Goal: Transaction & Acquisition: Download file/media

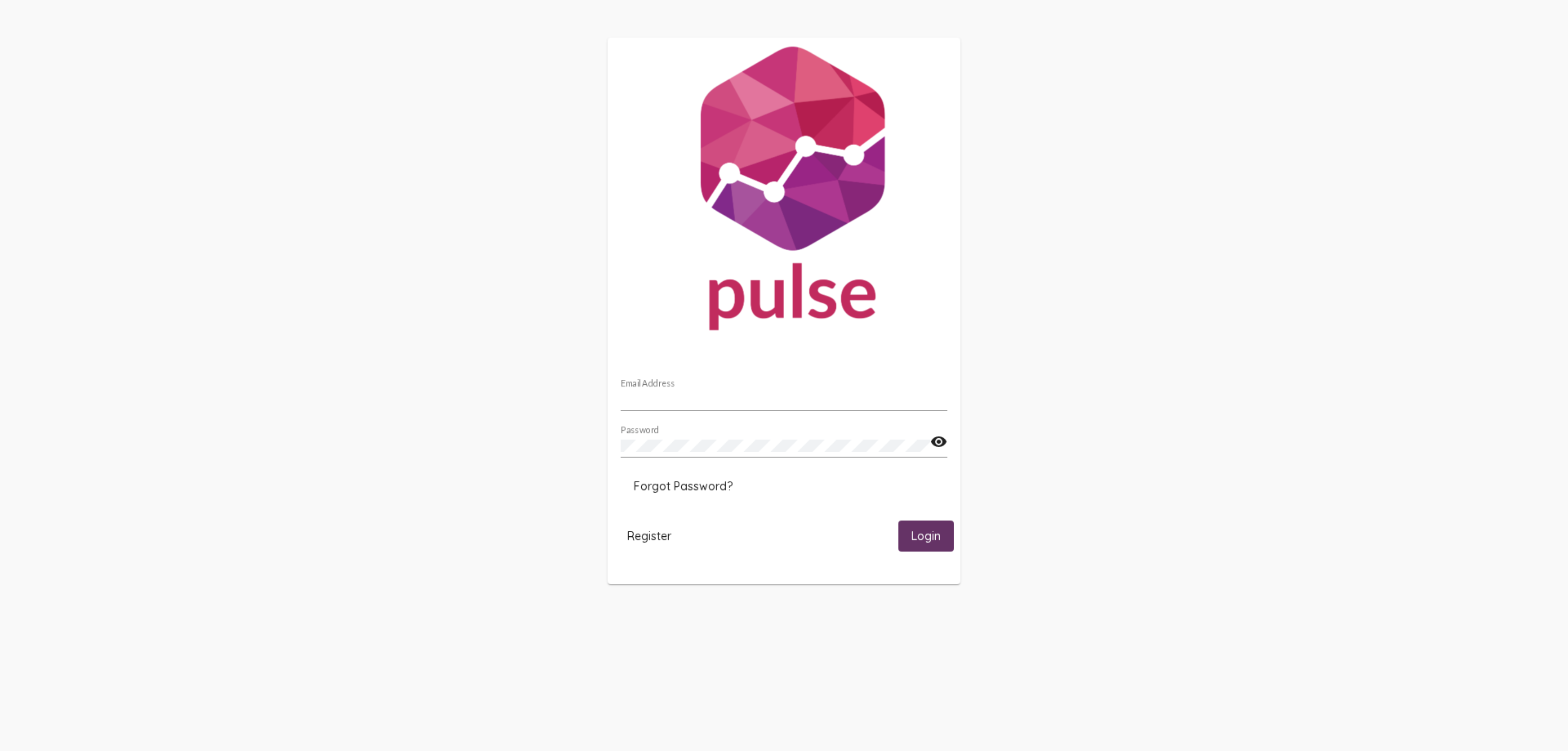
type input "[PERSON_NAME][EMAIL_ADDRESS][DOMAIN_NAME]"
click at [906, 523] on button "Login" at bounding box center [926, 535] width 56 height 30
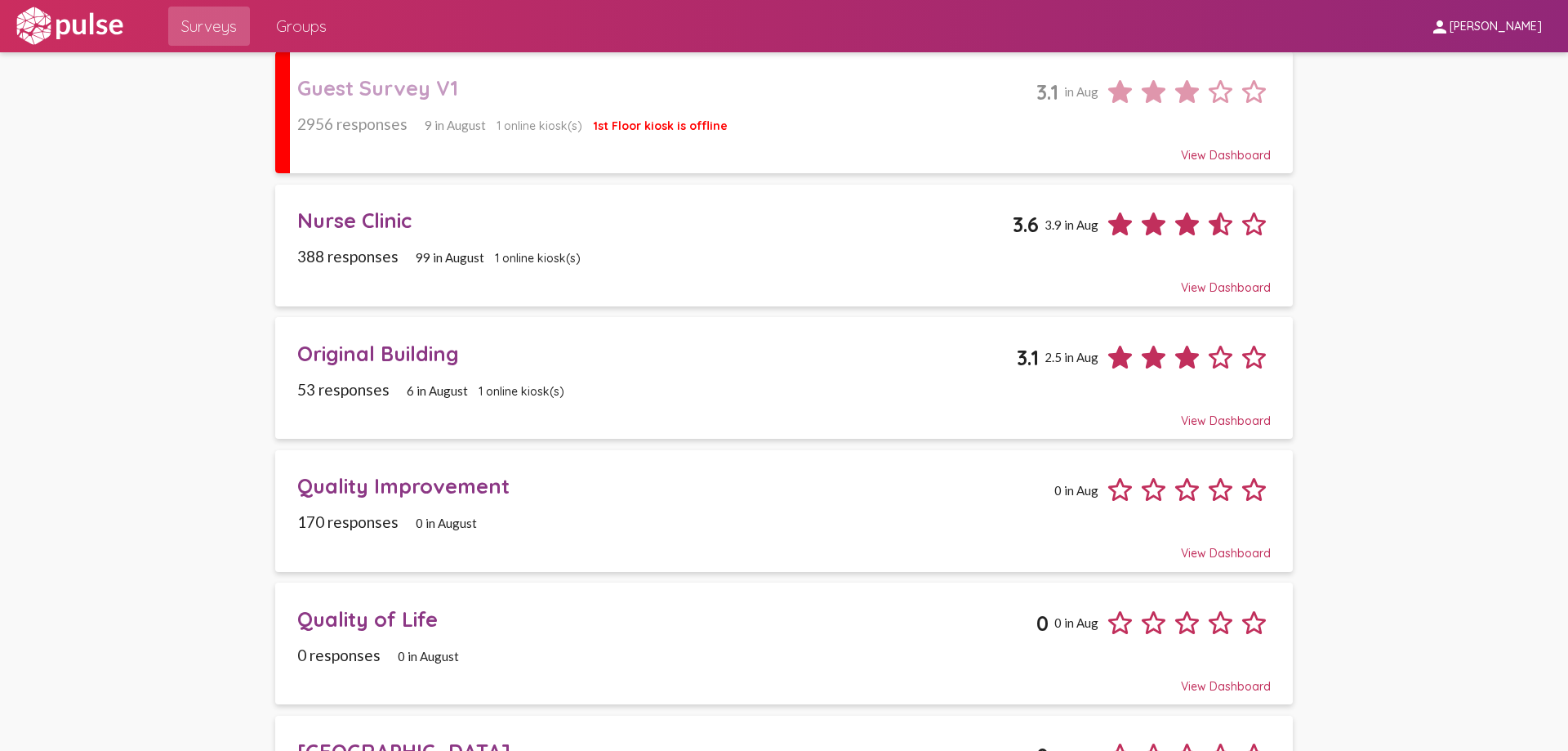
scroll to position [245, 0]
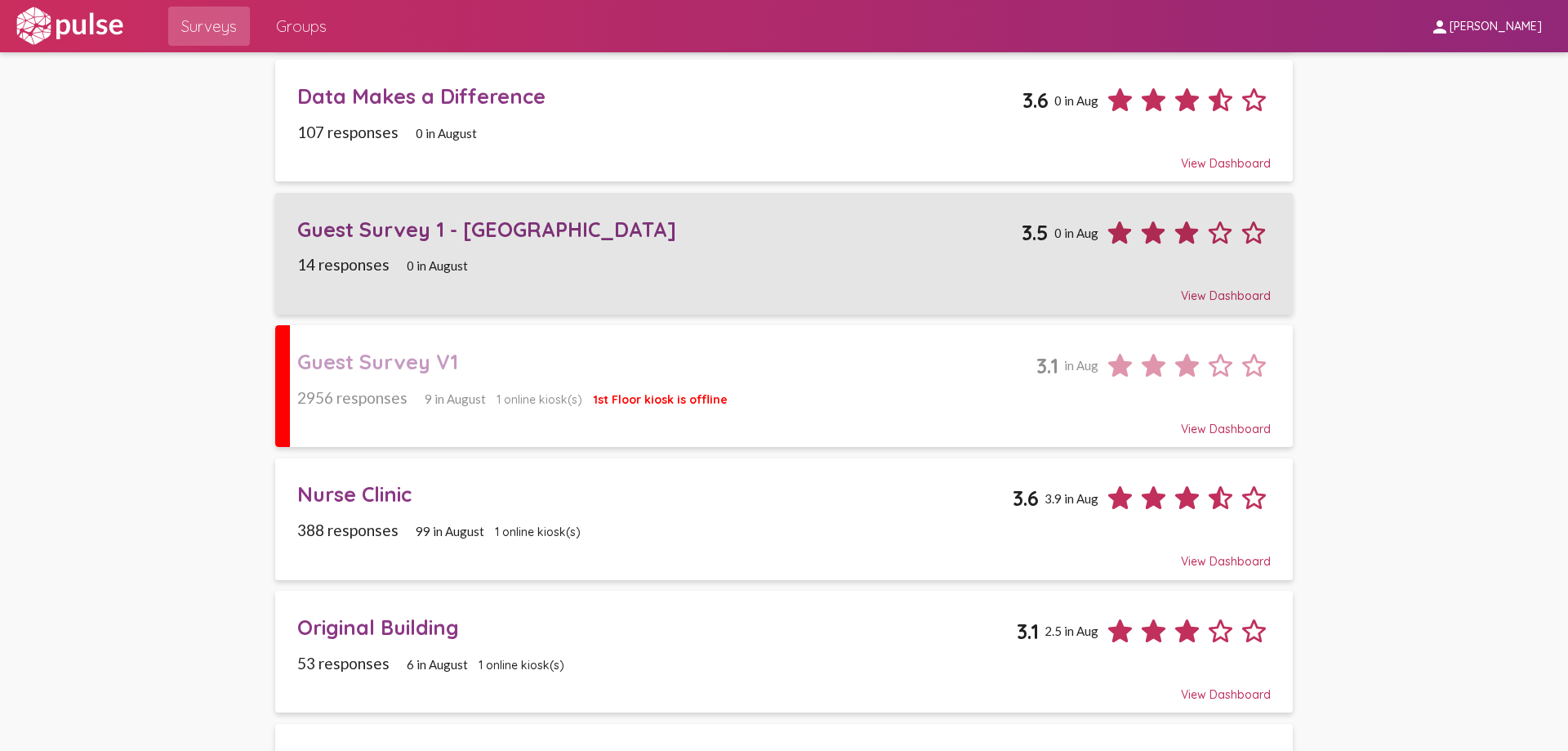
click at [470, 234] on div "Guest Survey 1 - [GEOGRAPHIC_DATA]" at bounding box center [659, 228] width 724 height 25
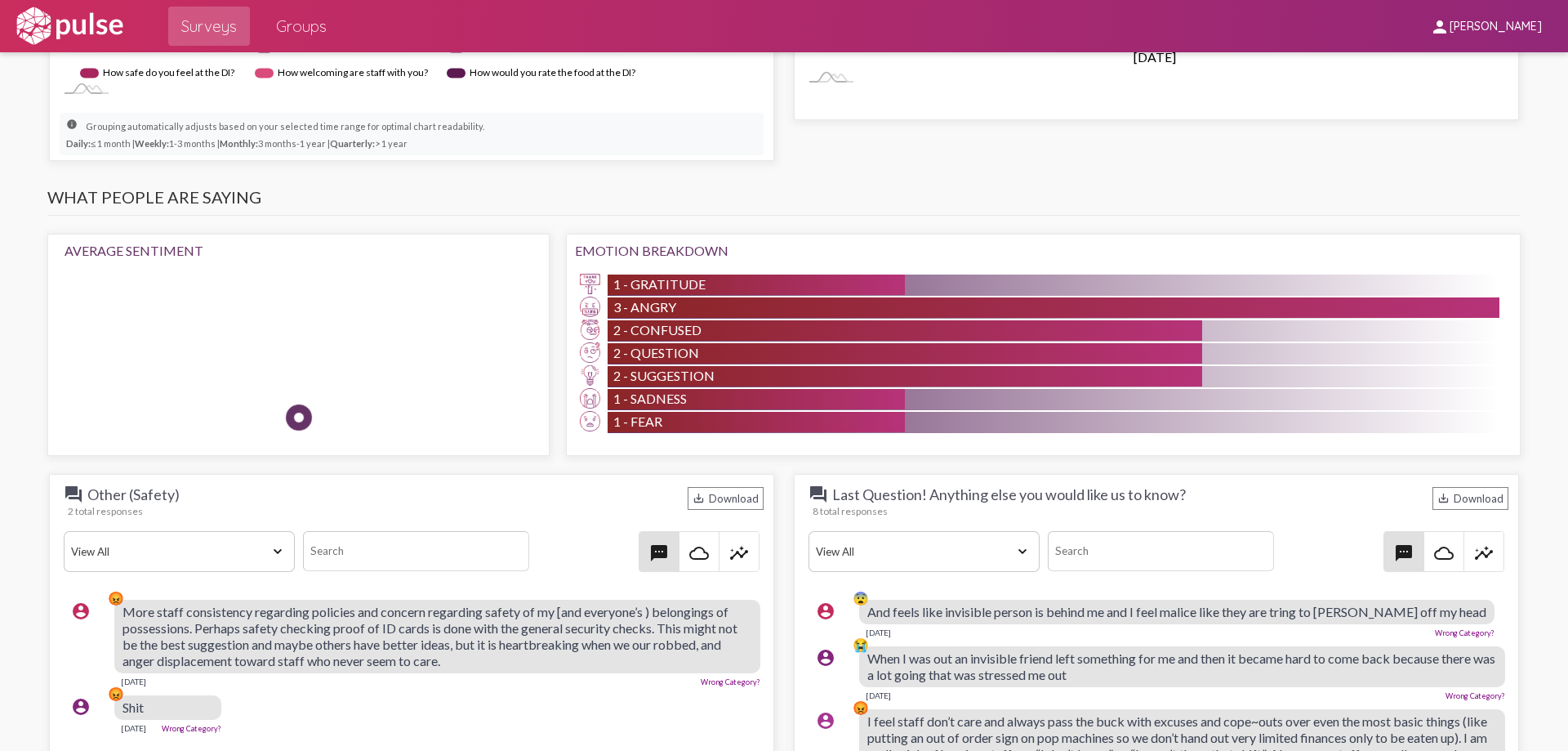
scroll to position [817, 0]
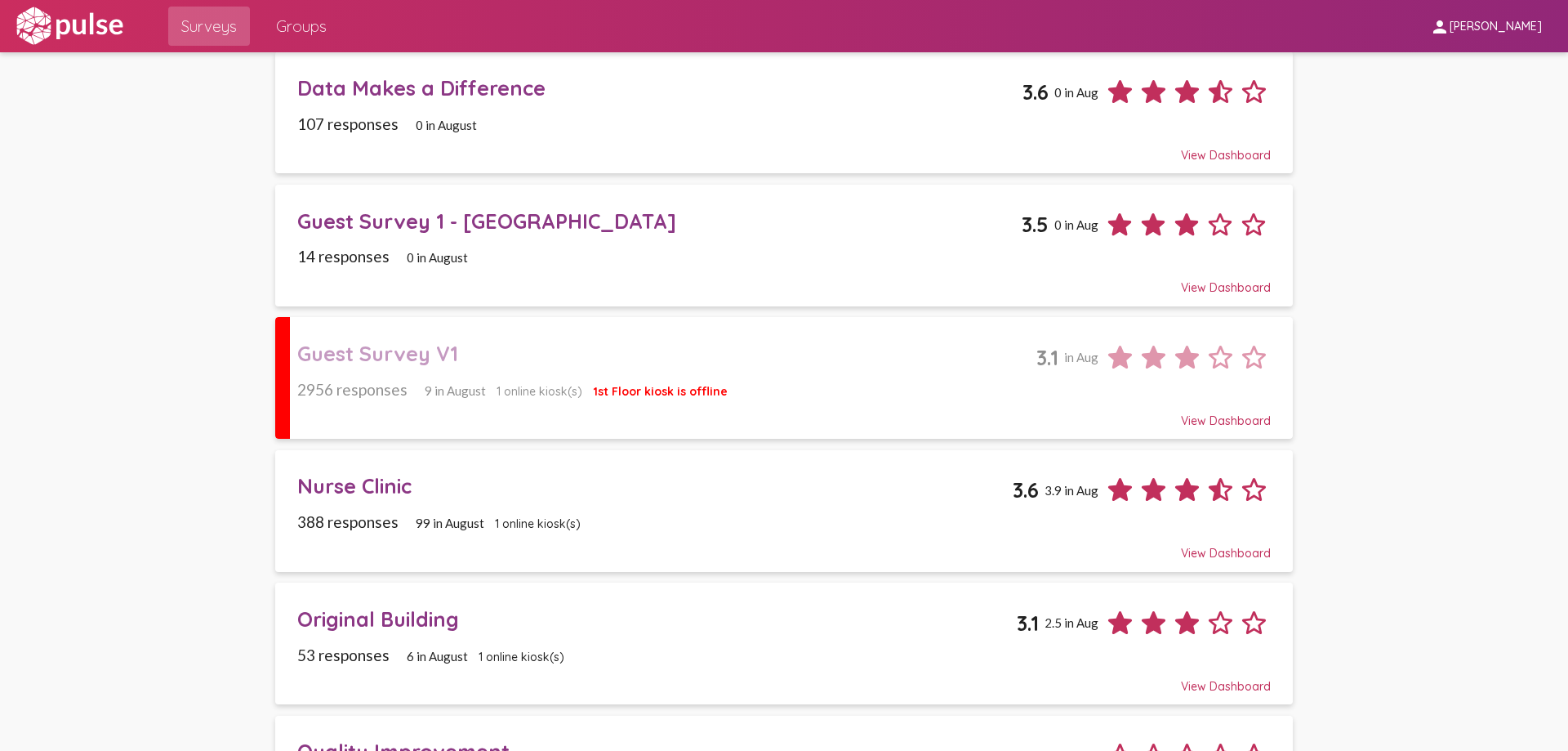
scroll to position [245, 0]
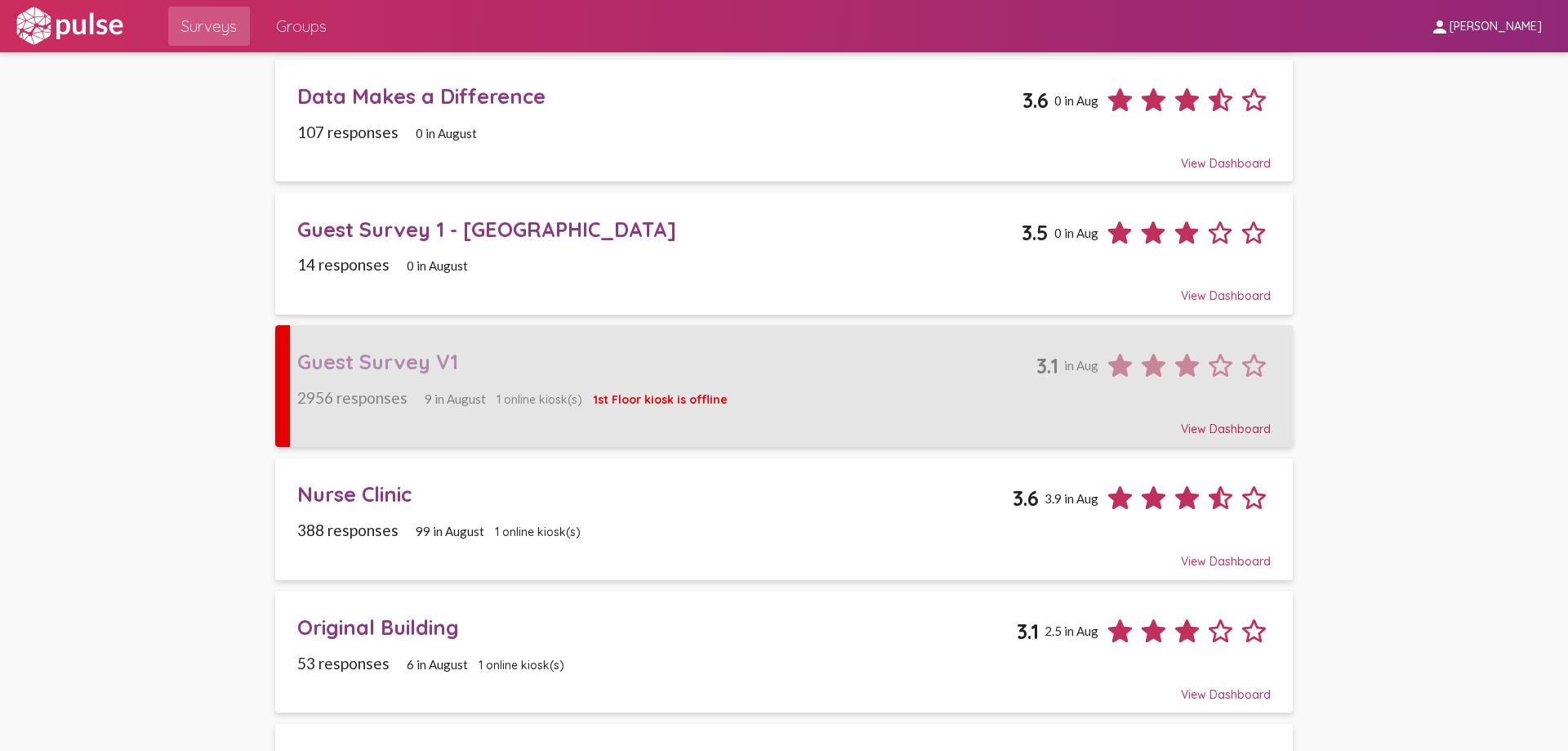
click at [940, 398] on div "2956 responses 9 in [DATE] online kiosk(s) 1st Floor kiosk is offline" at bounding box center [783, 397] width 973 height 19
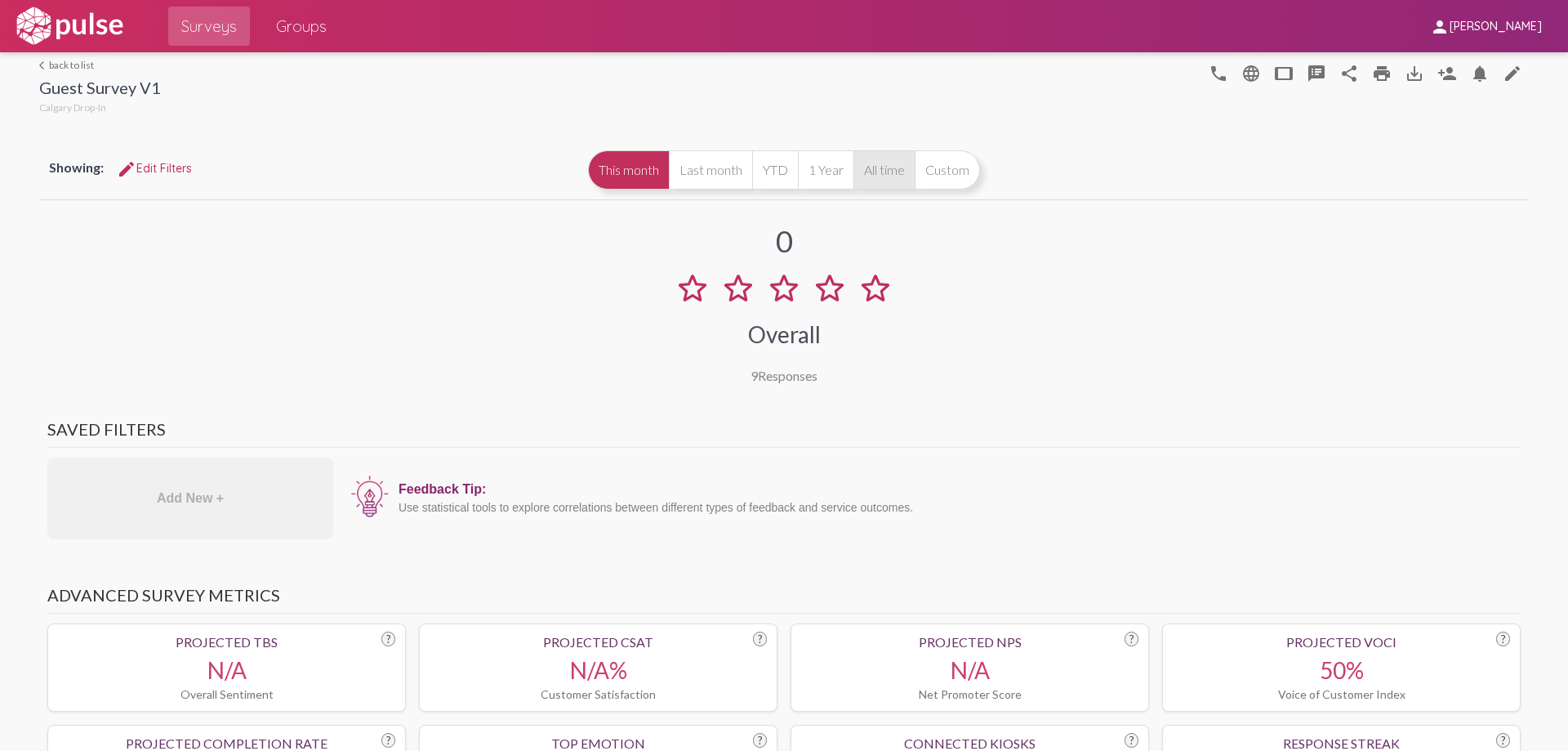
click at [901, 162] on button "All time" at bounding box center [884, 170] width 61 height 40
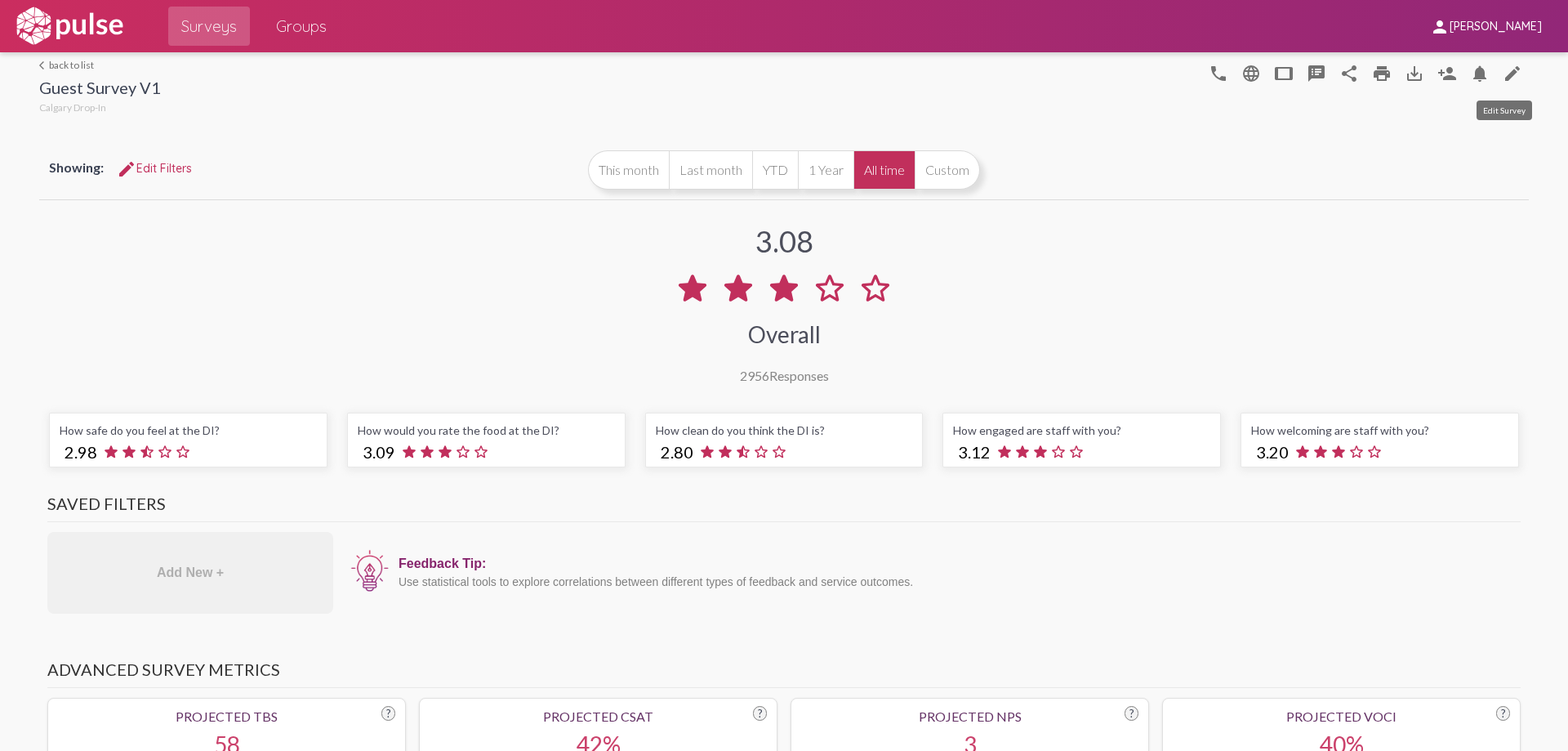
click at [1503, 72] on mat-icon "edit" at bounding box center [1512, 74] width 20 height 20
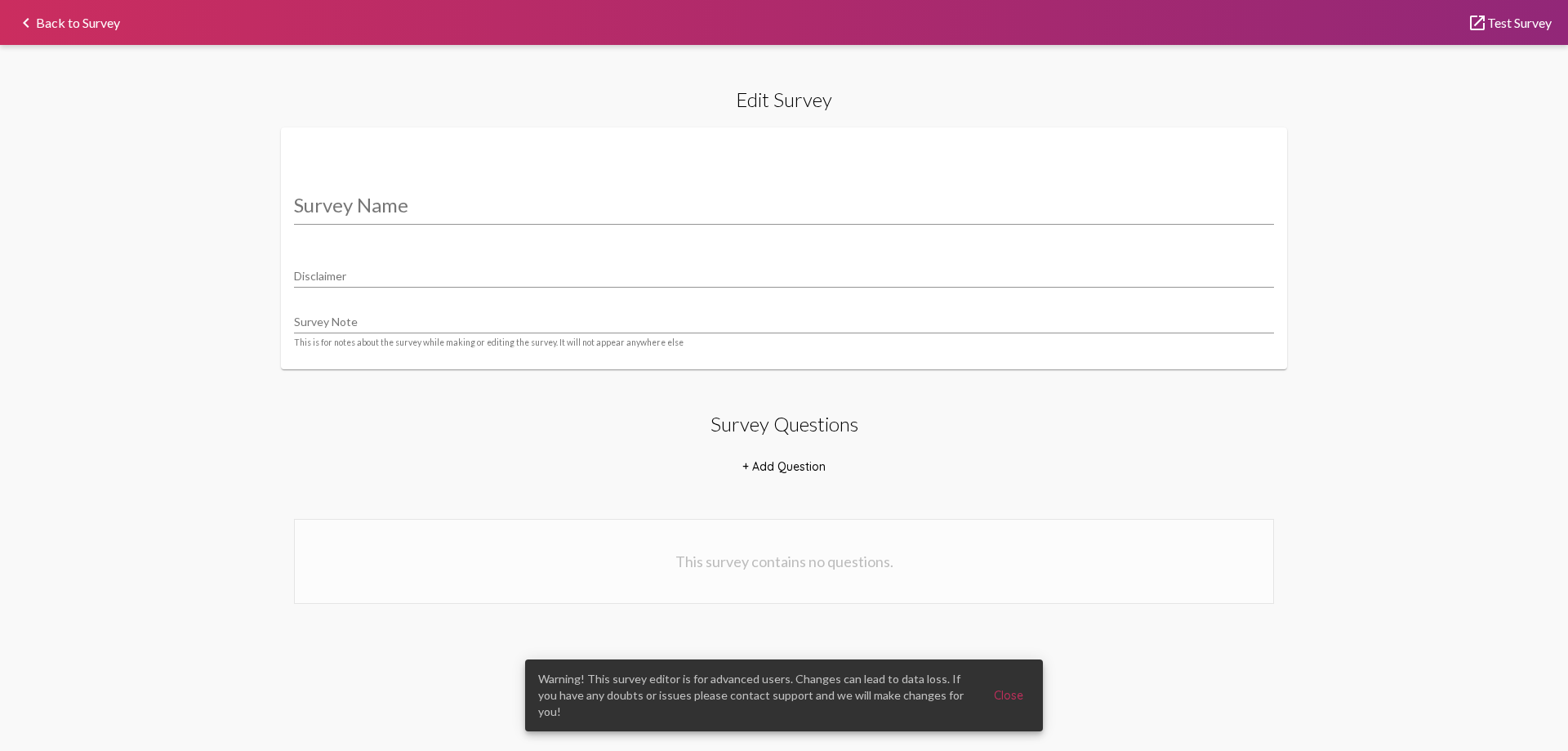
type input "Guest Survey V1"
type input "We value your privacy, your identity will remain anonymous."
select select "12844"
select select "24745"
select select "12844"
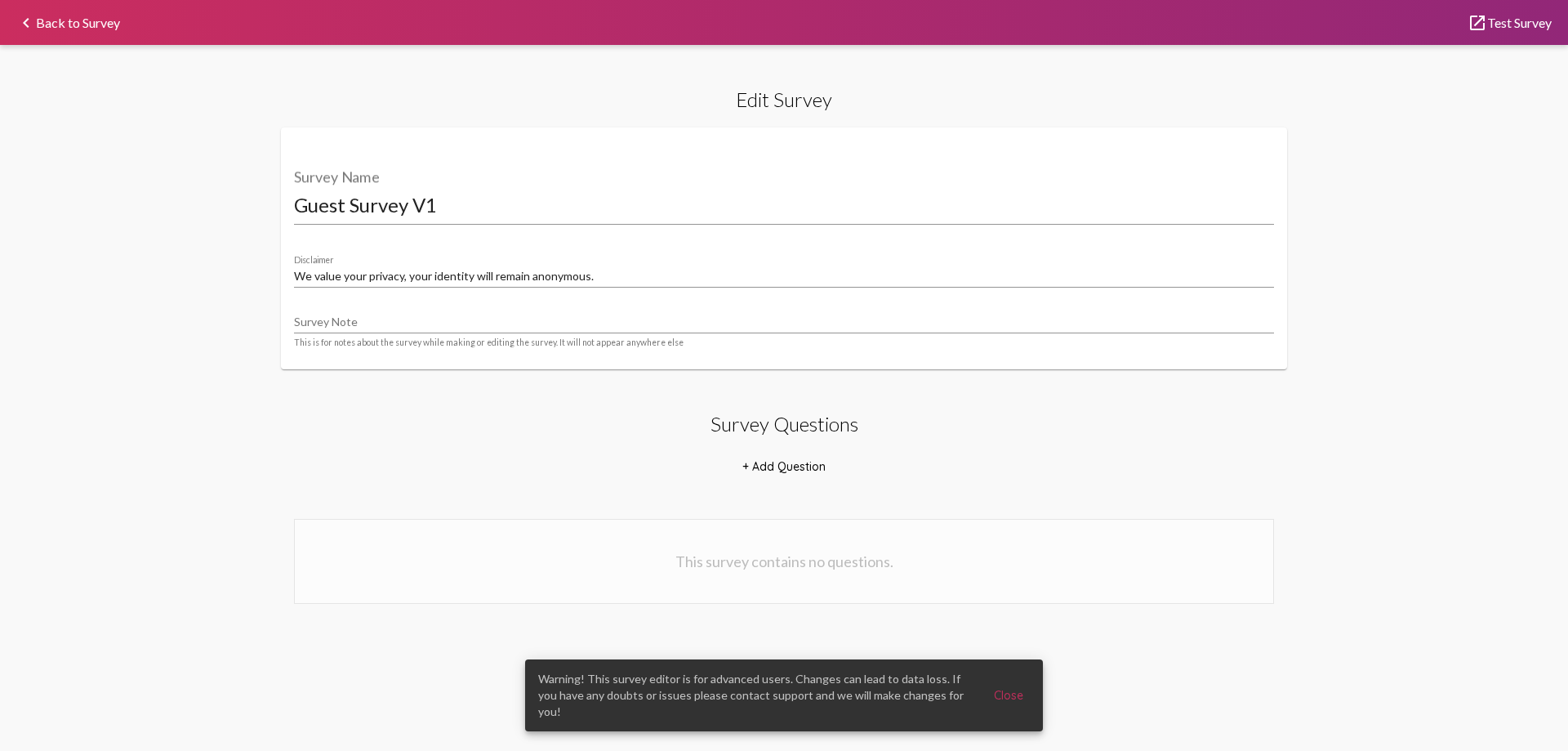
select select "12846"
select select "24749"
select select "12846"
select select "12849"
select select "24752"
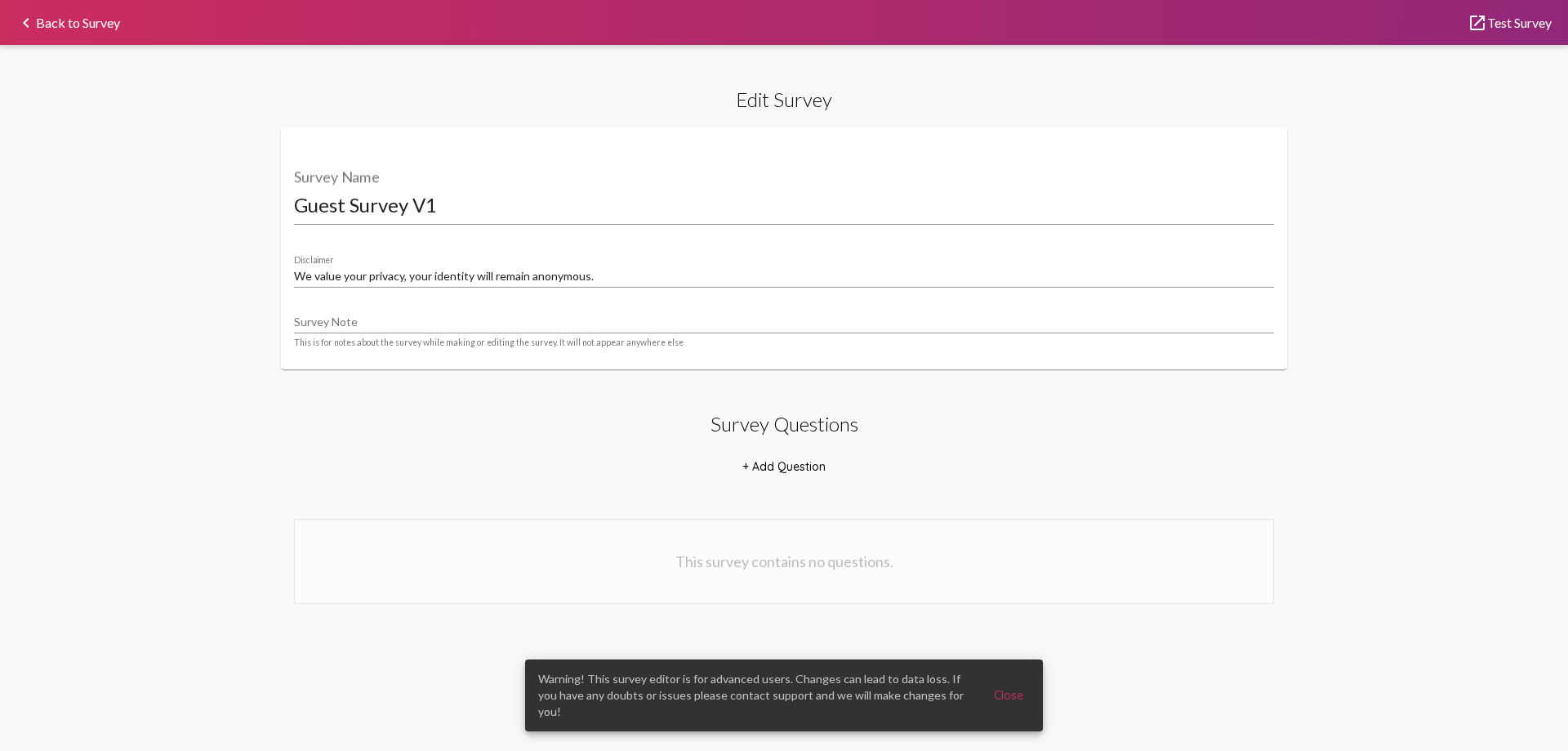
select select "12849"
select select "12851"
select select "24756"
select select "12851"
select select "12853"
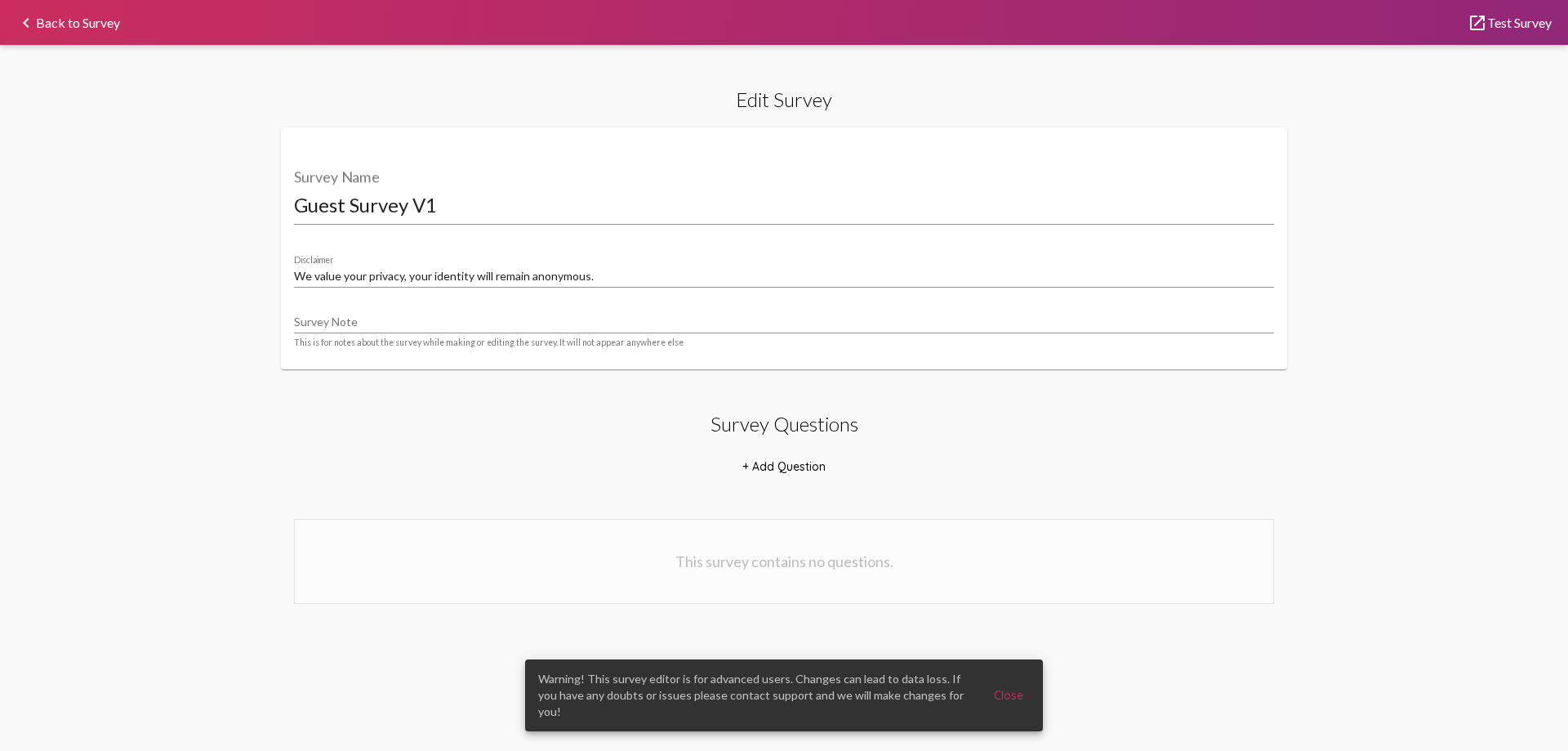
select select "24760"
select select "12853"
select select "12855"
select select "24764"
select select "12855"
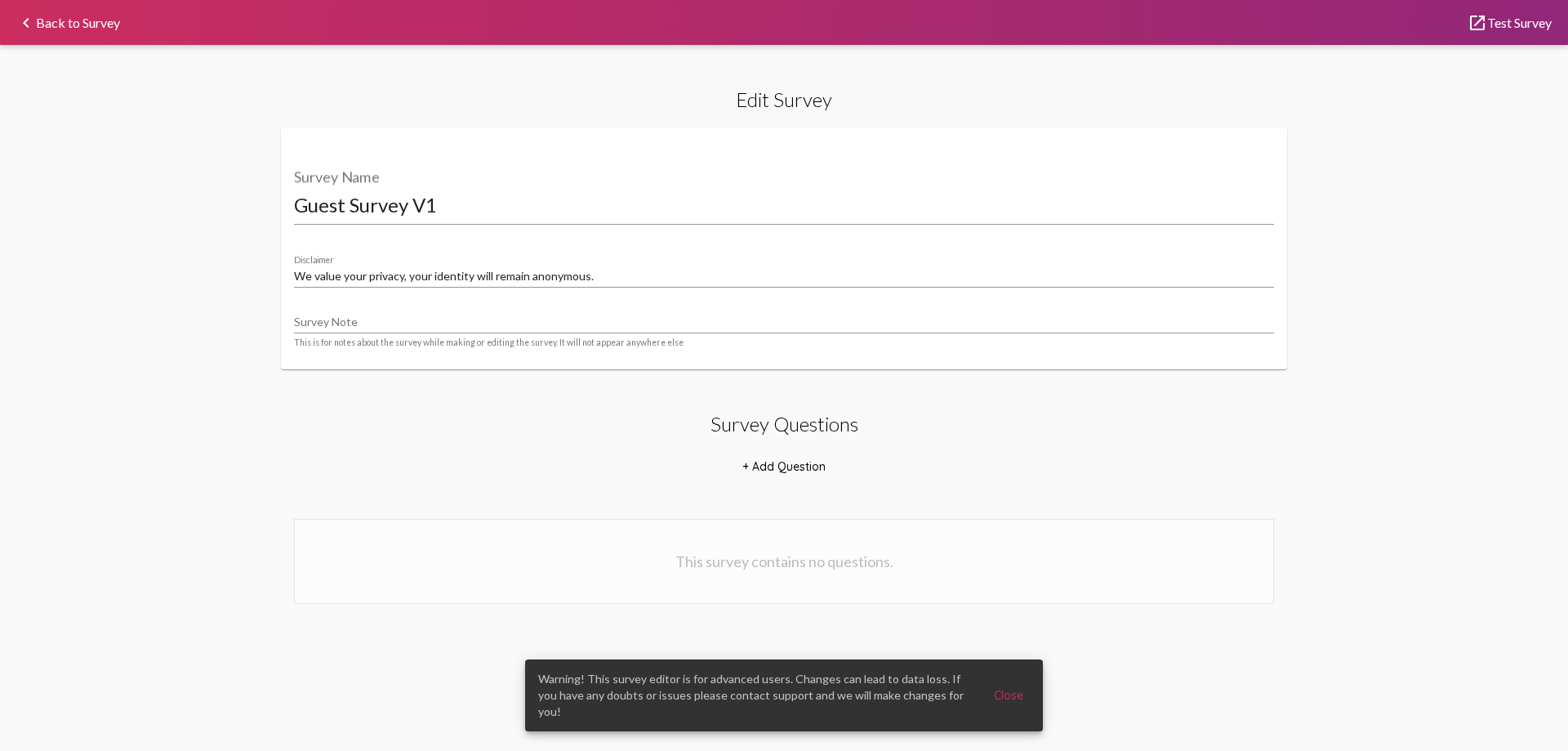
select select "12858"
select select "24768"
select select "12859"
select select "24769"
select select "12868"
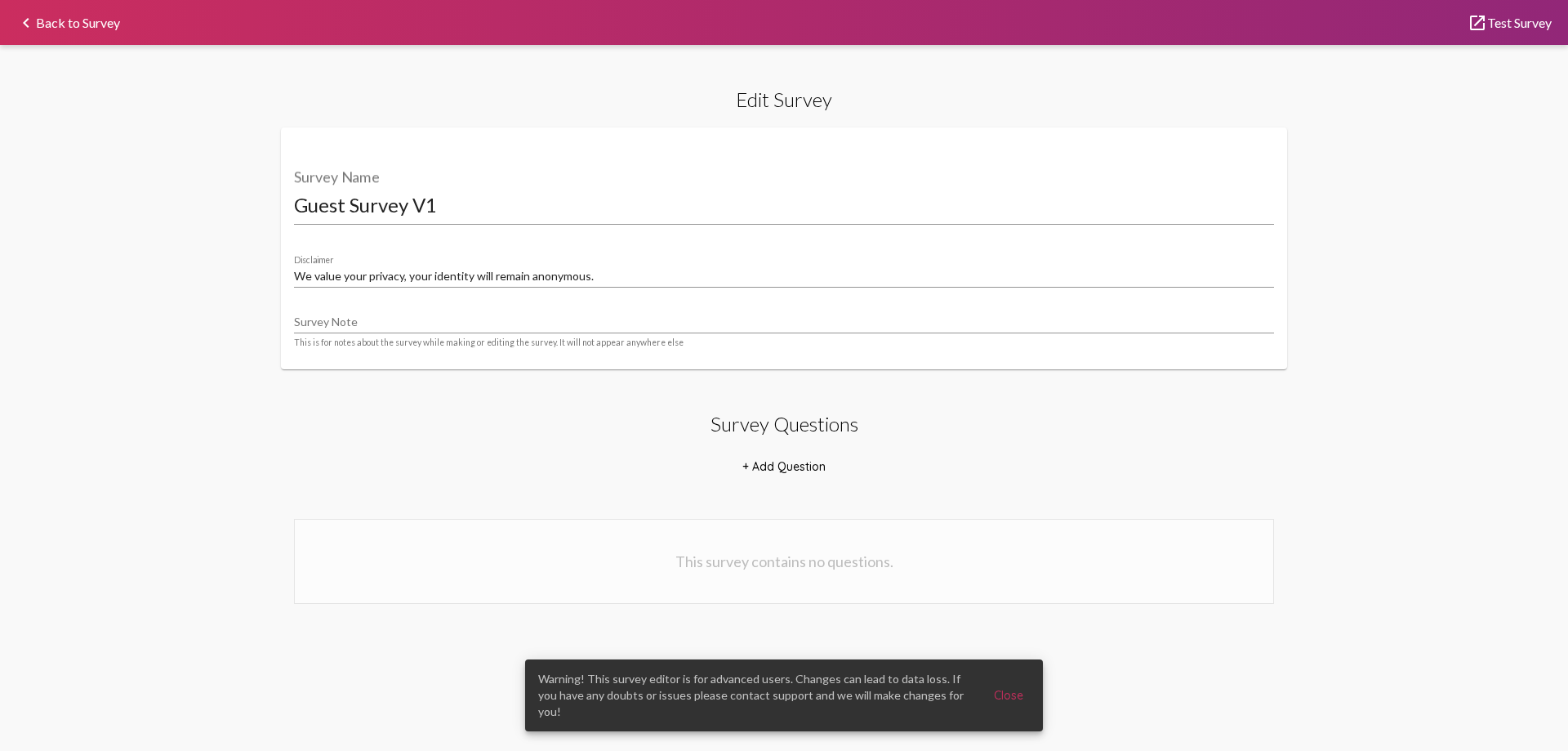
select select "12858"
select select "24768"
select select "12859"
select select "24769"
select select "12868"
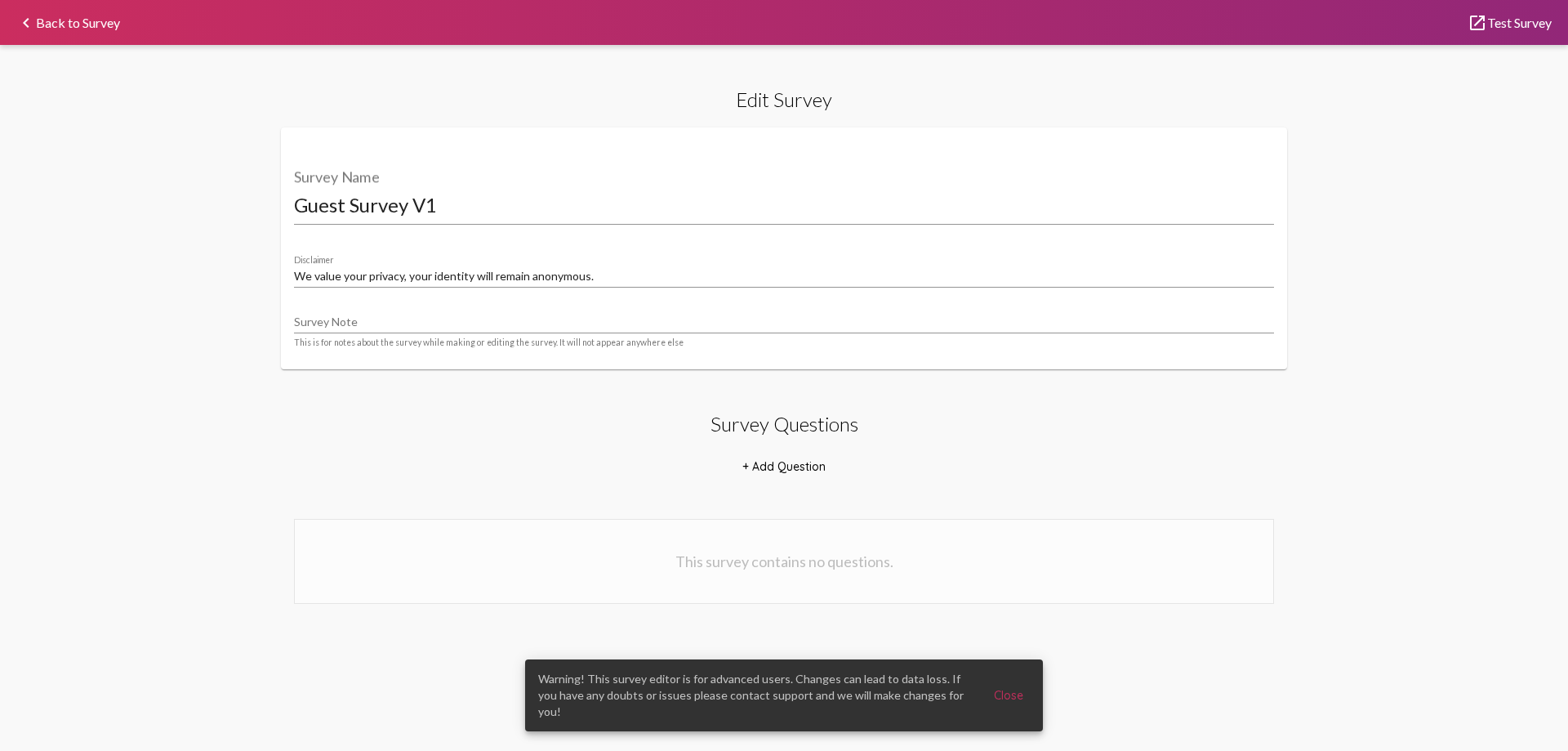
select select "24777"
select select "12862"
select select "24778"
select select "12862"
select select "24779"
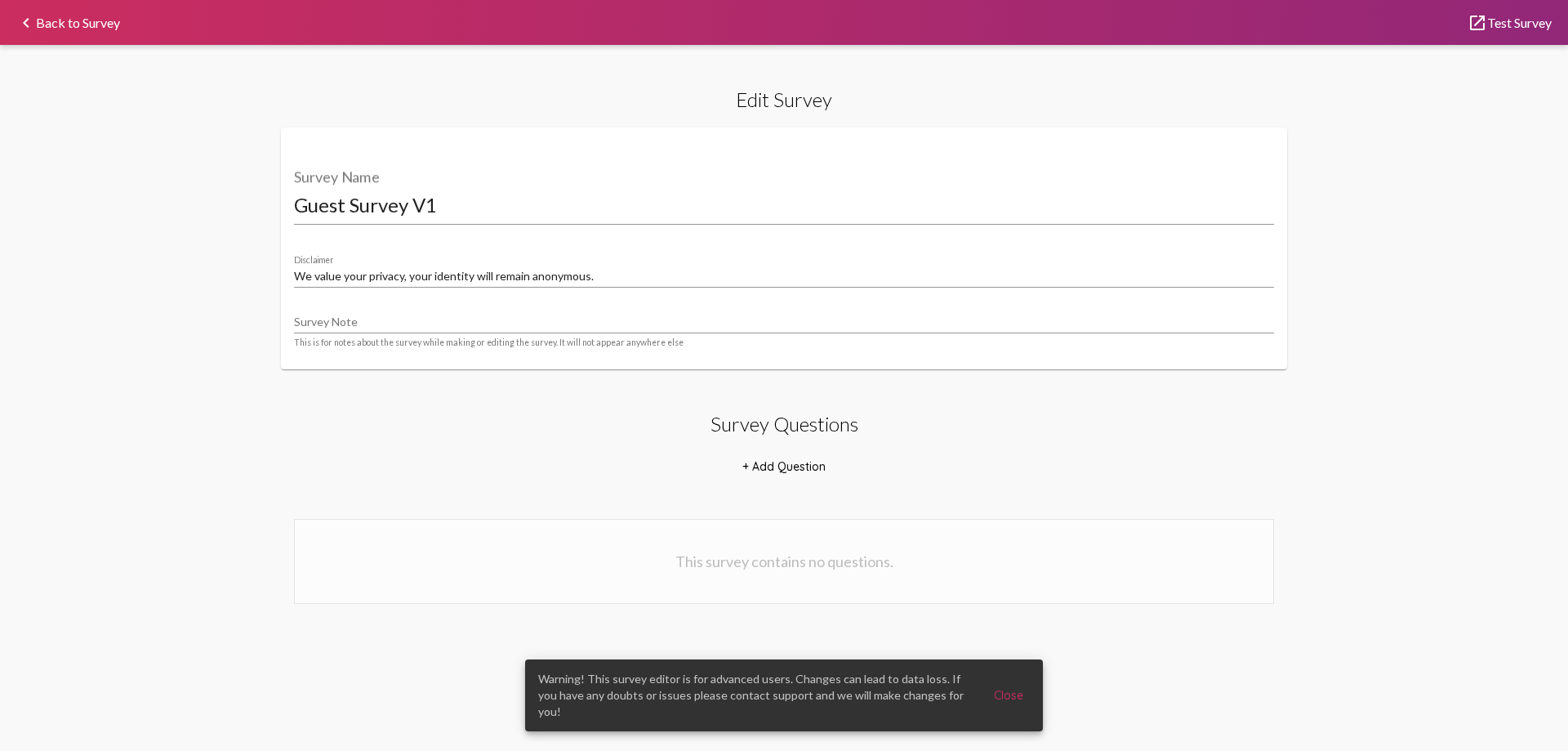
select select "12862"
select select "24781"
select select "12862"
select select "24780"
select select "12862"
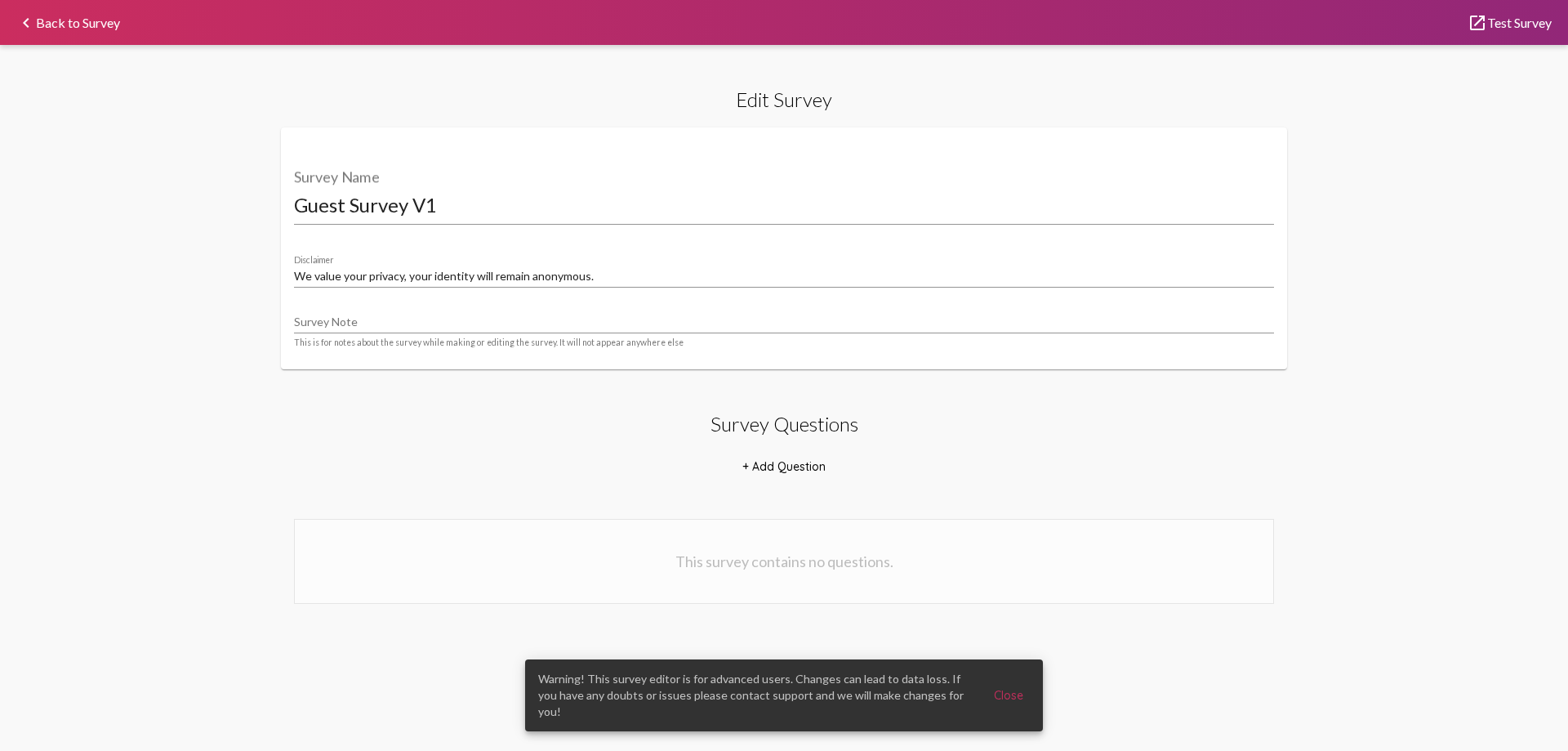
select select "12863"
select select "12867"
select select "24804"
select select "12866"
select select "[1,2]"
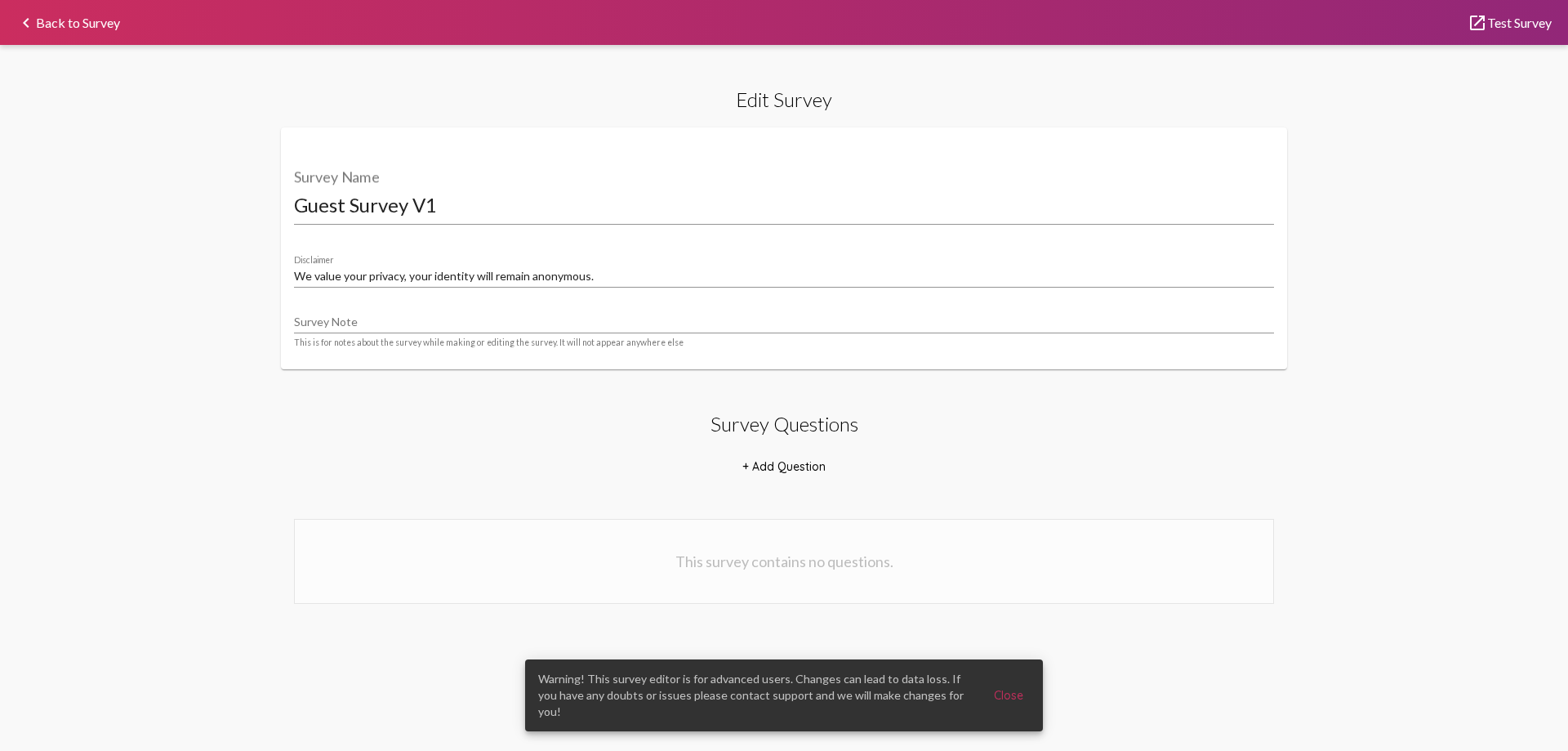
select select "8947"
select select "18877"
select select "8948"
select select "18880"
select select "8951"
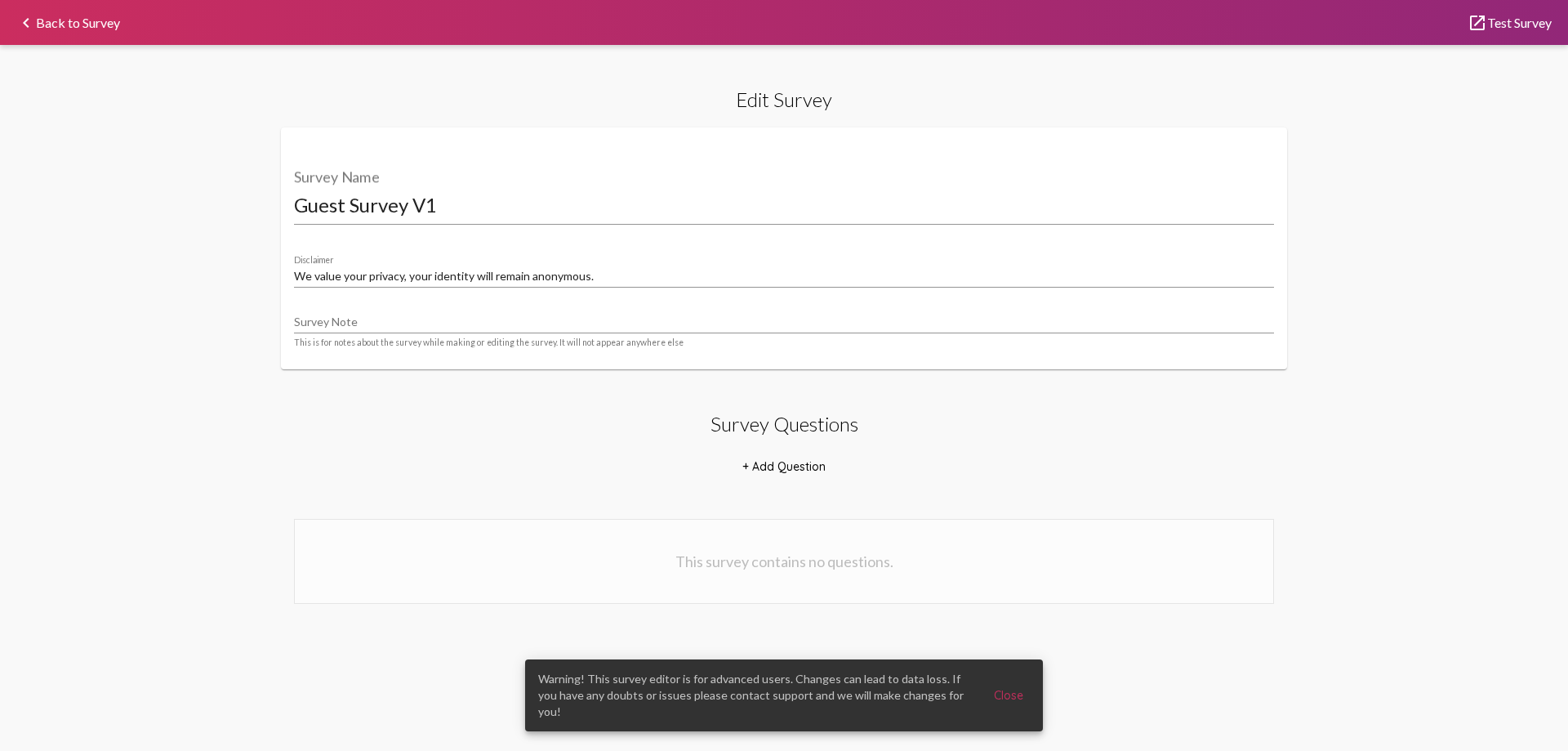
select select "18881"
select select "8951"
select select "18882"
select select "8951"
select select "[1,2]"
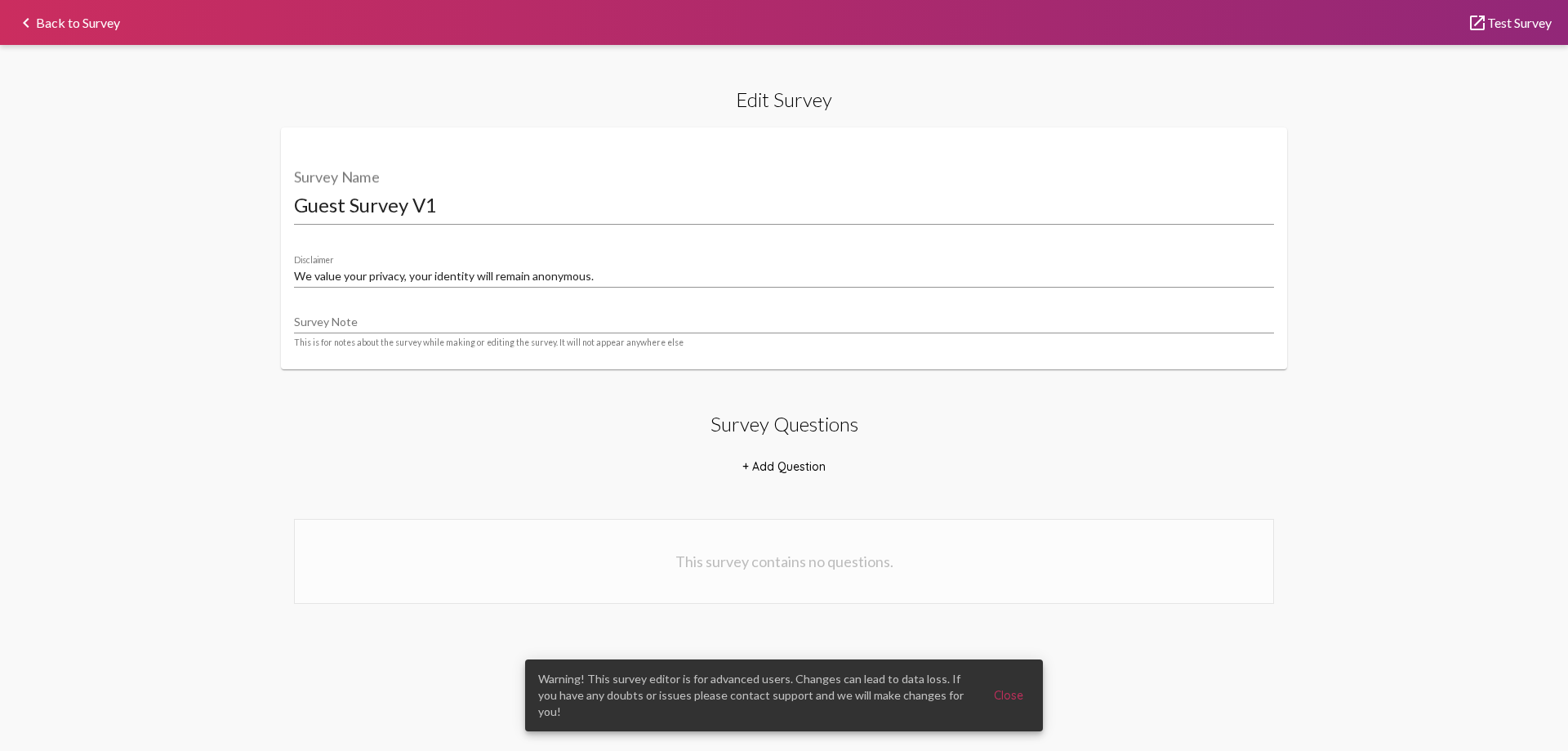
select select "8953"
select select "22071"
select select "10770"
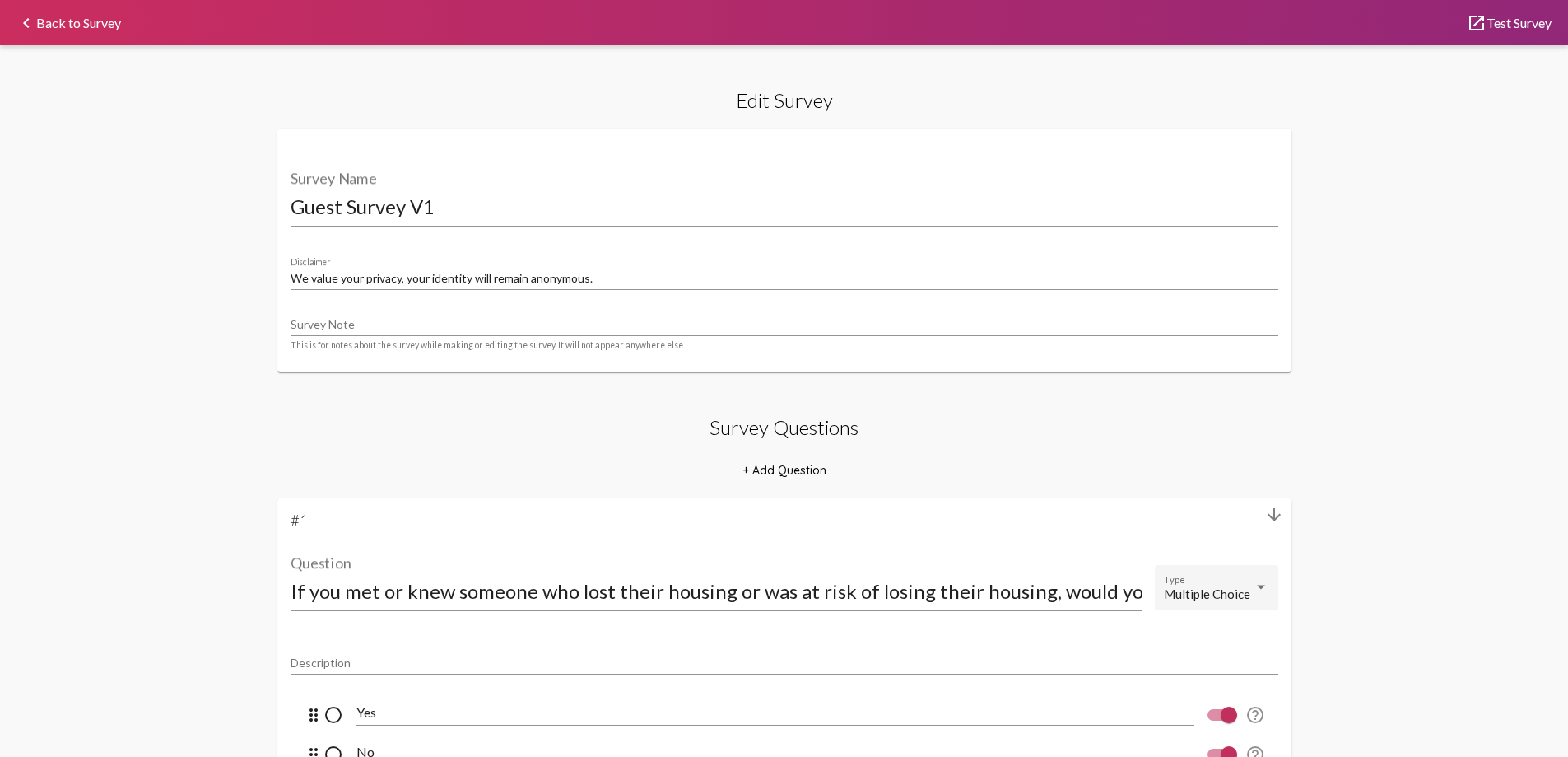
click at [46, 29] on link "keyboard_arrow_left Back to Survey" at bounding box center [68, 22] width 105 height 12
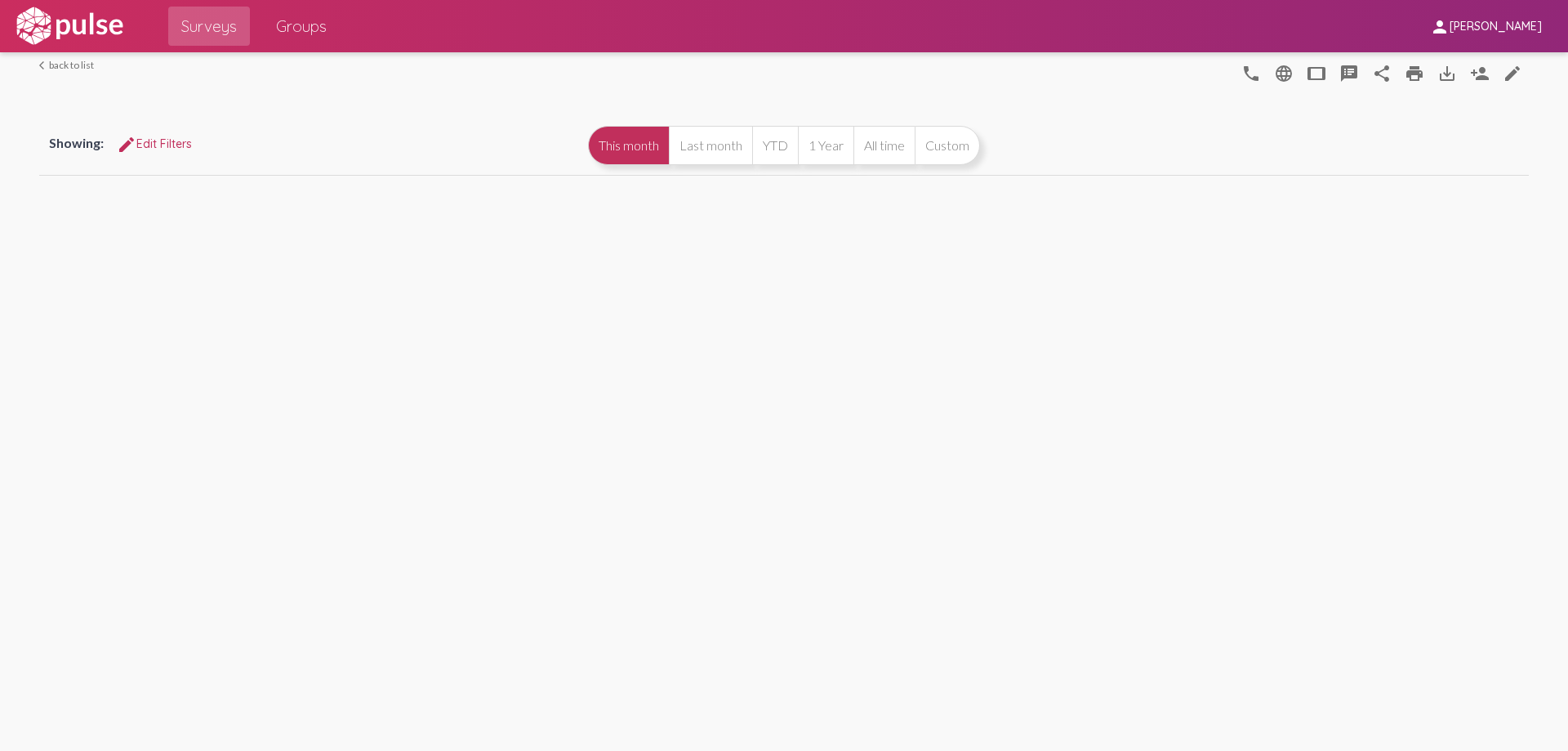
click at [44, 28] on img at bounding box center [69, 25] width 112 height 41
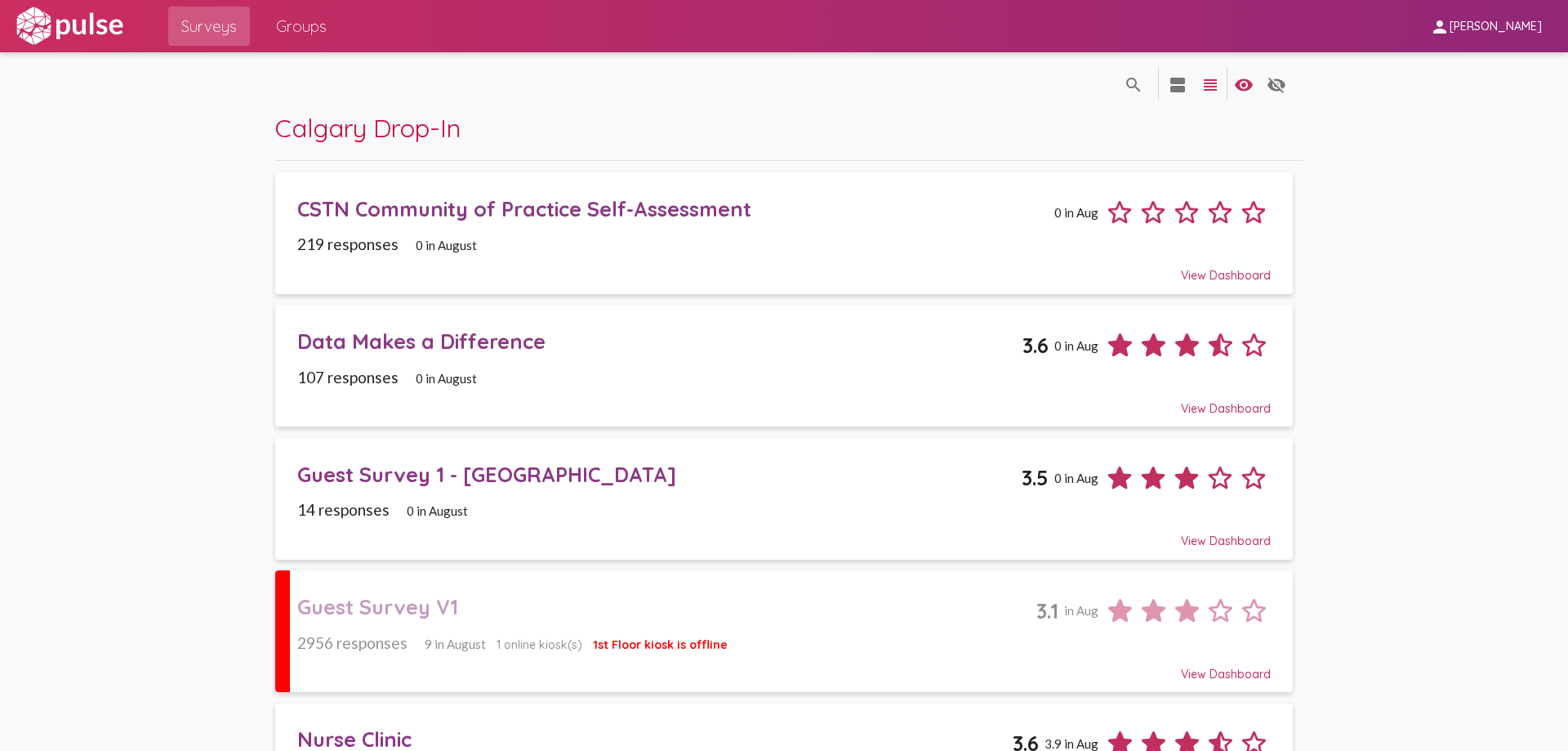
click at [791, 601] on div "Guest Survey V1" at bounding box center [666, 606] width 739 height 25
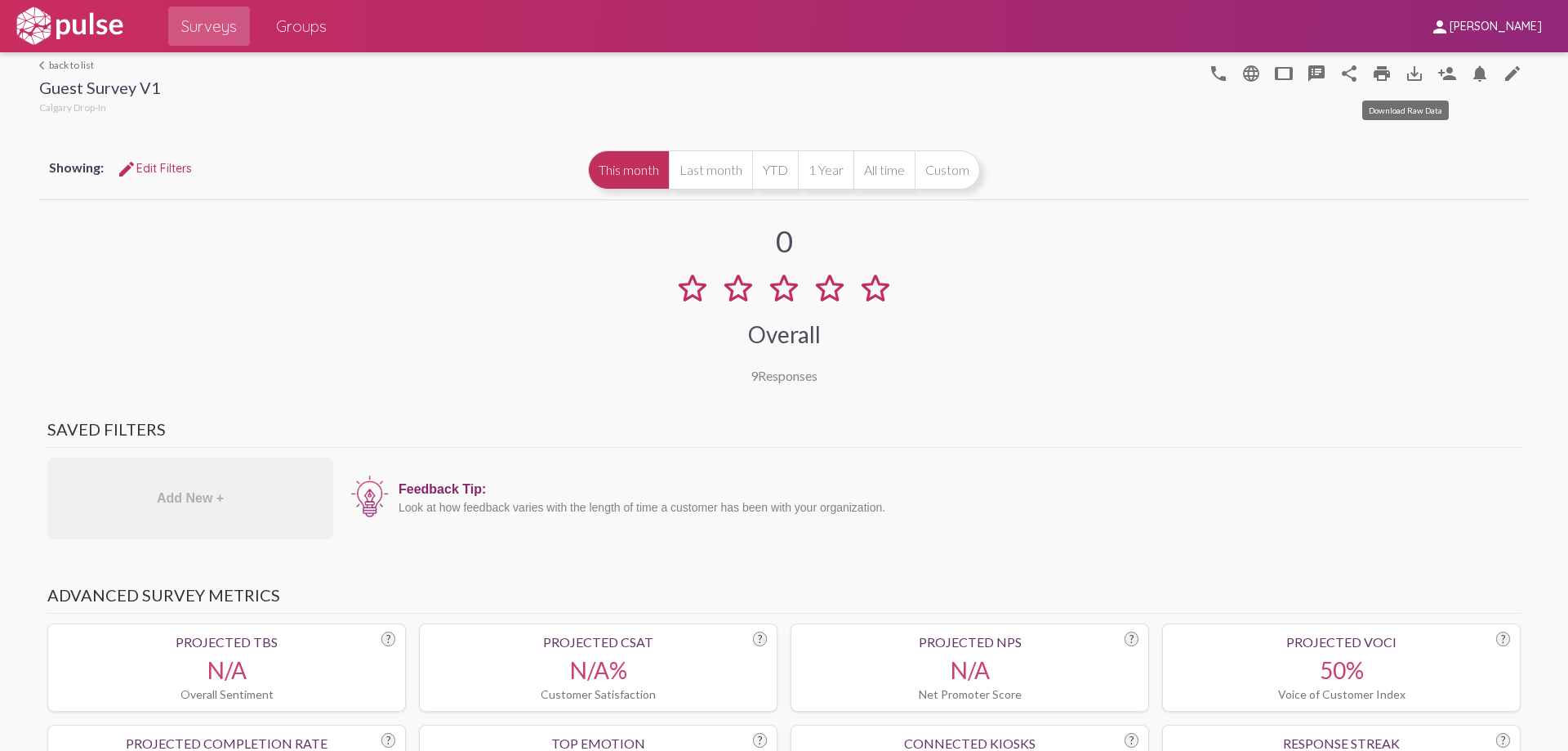
click at [1412, 80] on mat-icon "save_alt" at bounding box center [1414, 74] width 20 height 20
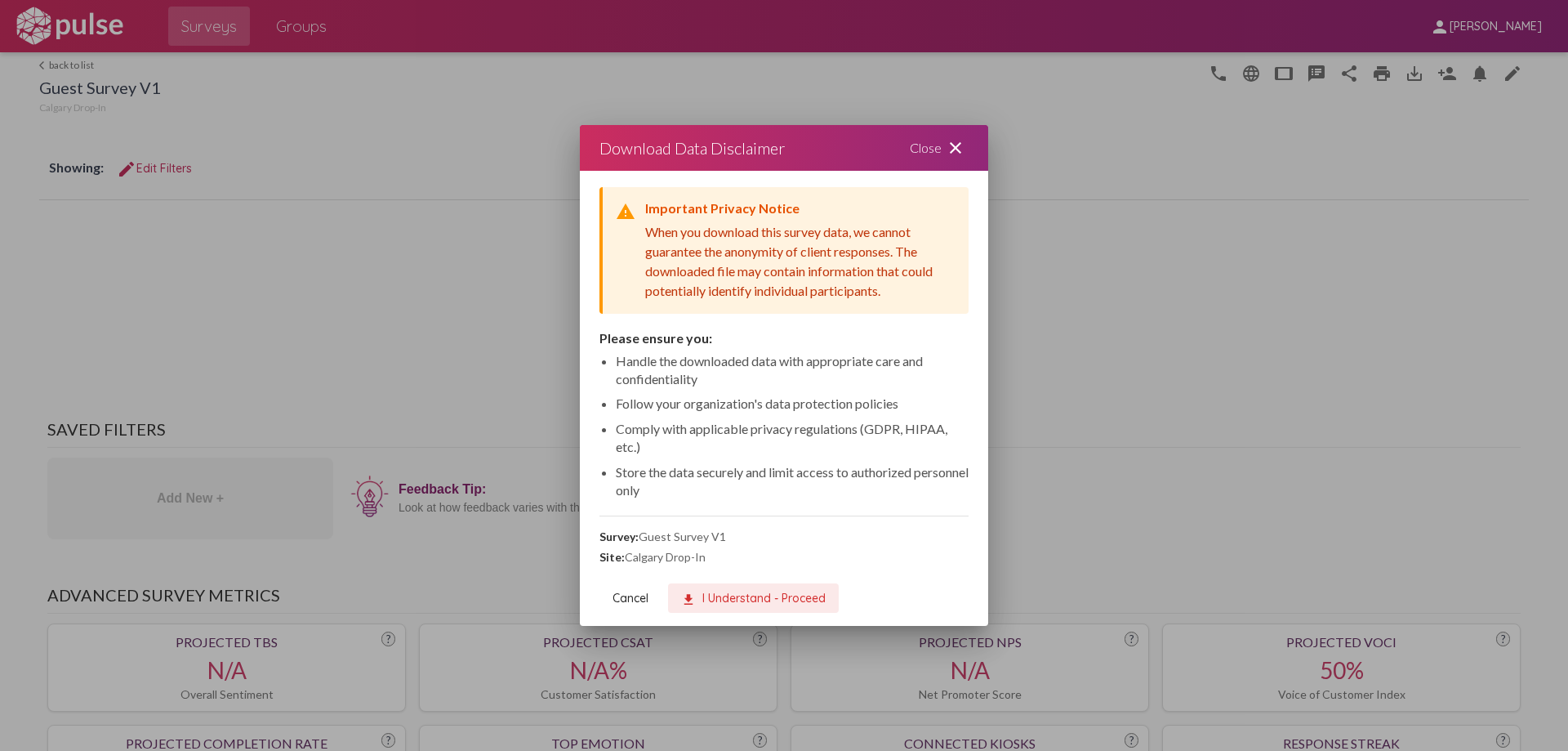
click at [761, 600] on span "download I Understand - Proceed" at bounding box center [753, 598] width 144 height 15
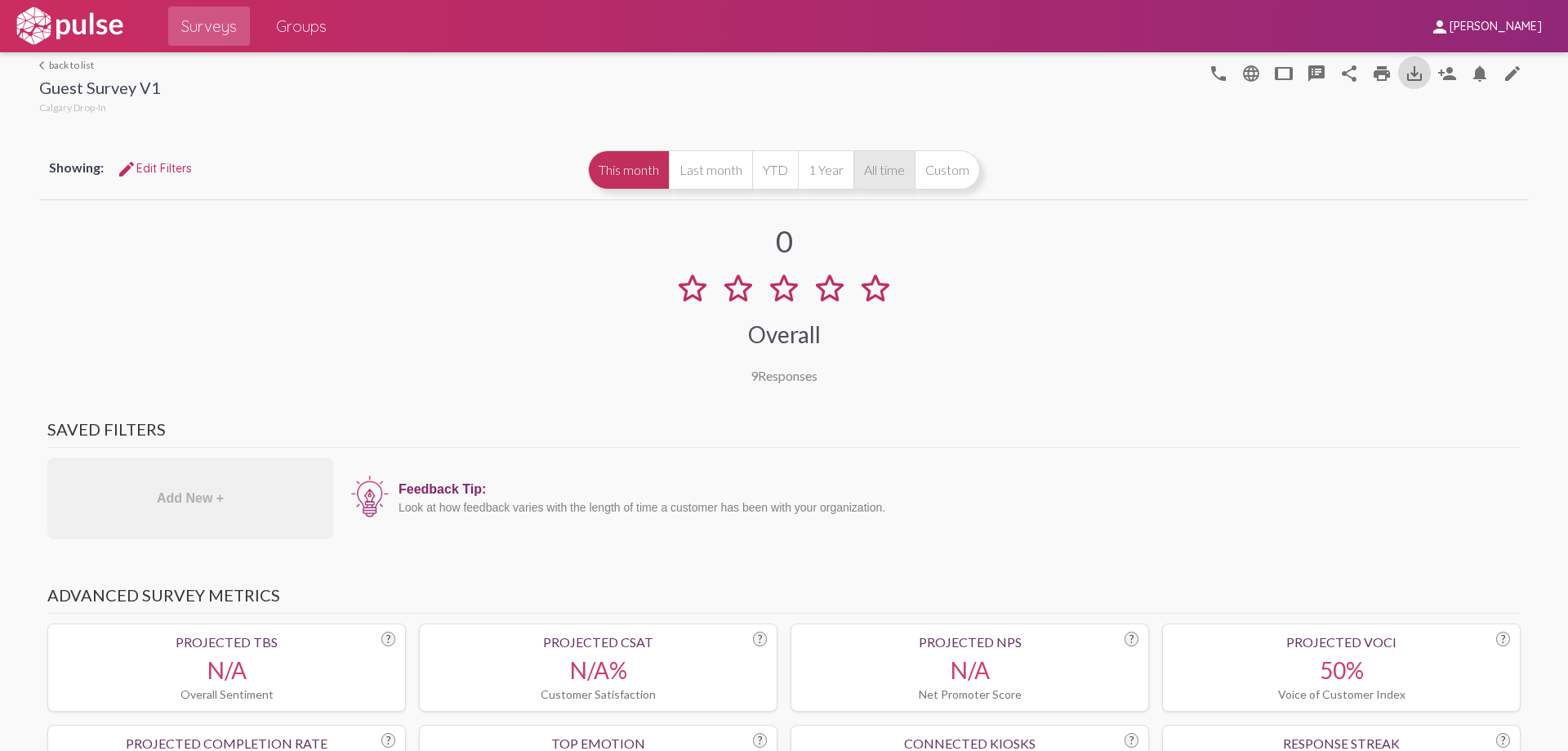
click at [856, 167] on button "All time" at bounding box center [884, 170] width 61 height 40
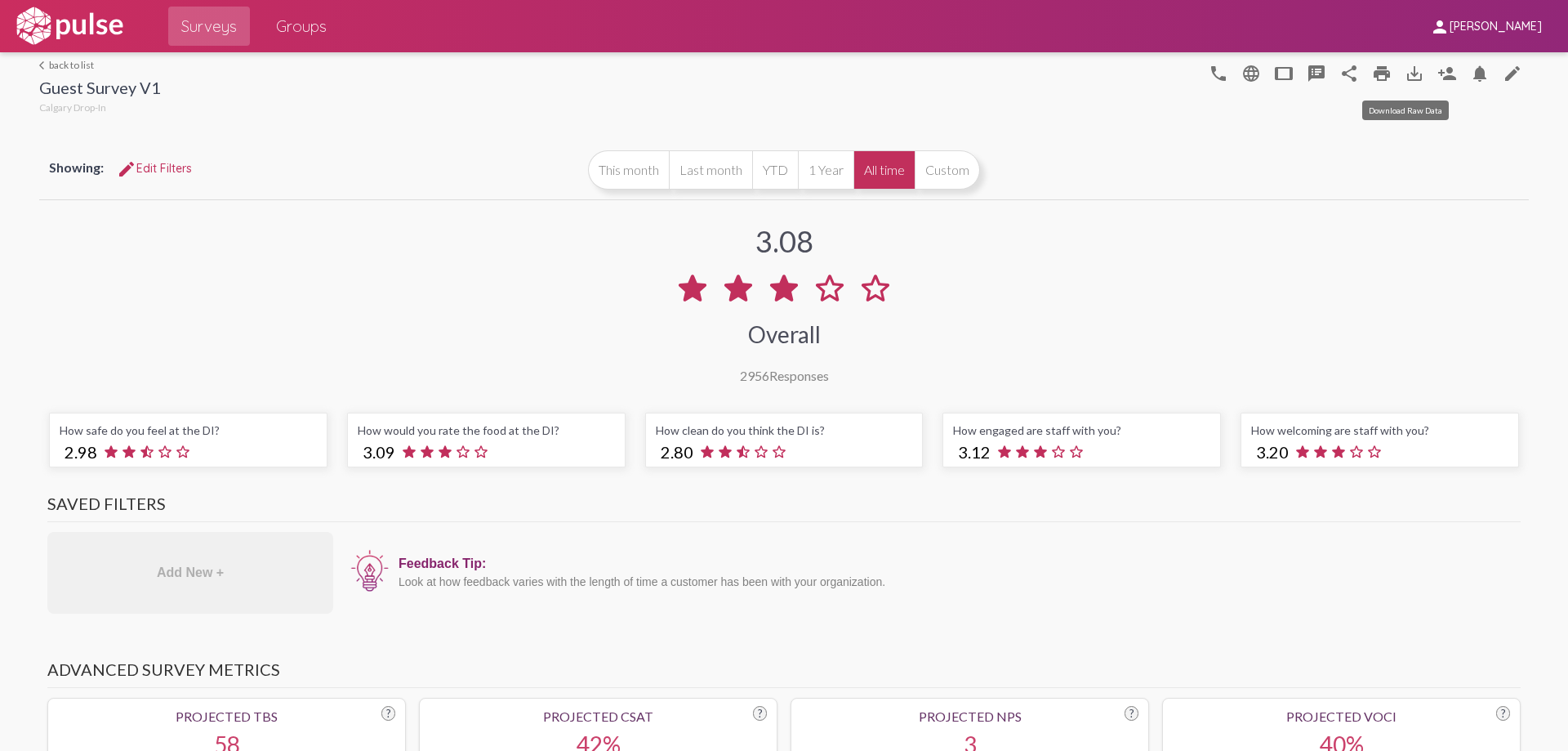
click at [1408, 76] on mat-icon "save_alt" at bounding box center [1414, 74] width 20 height 20
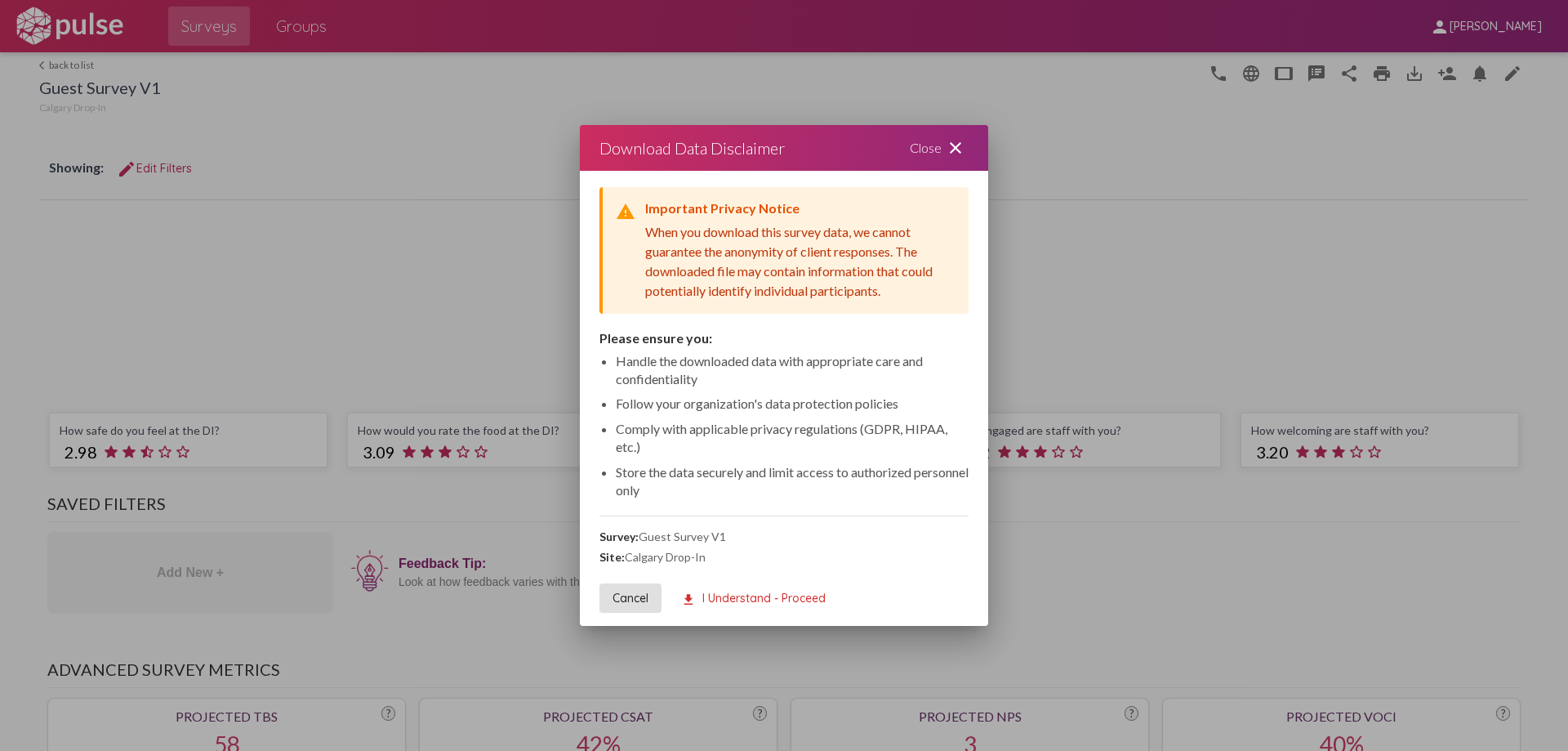
click at [755, 605] on span "download I Understand - Proceed" at bounding box center [753, 598] width 144 height 15
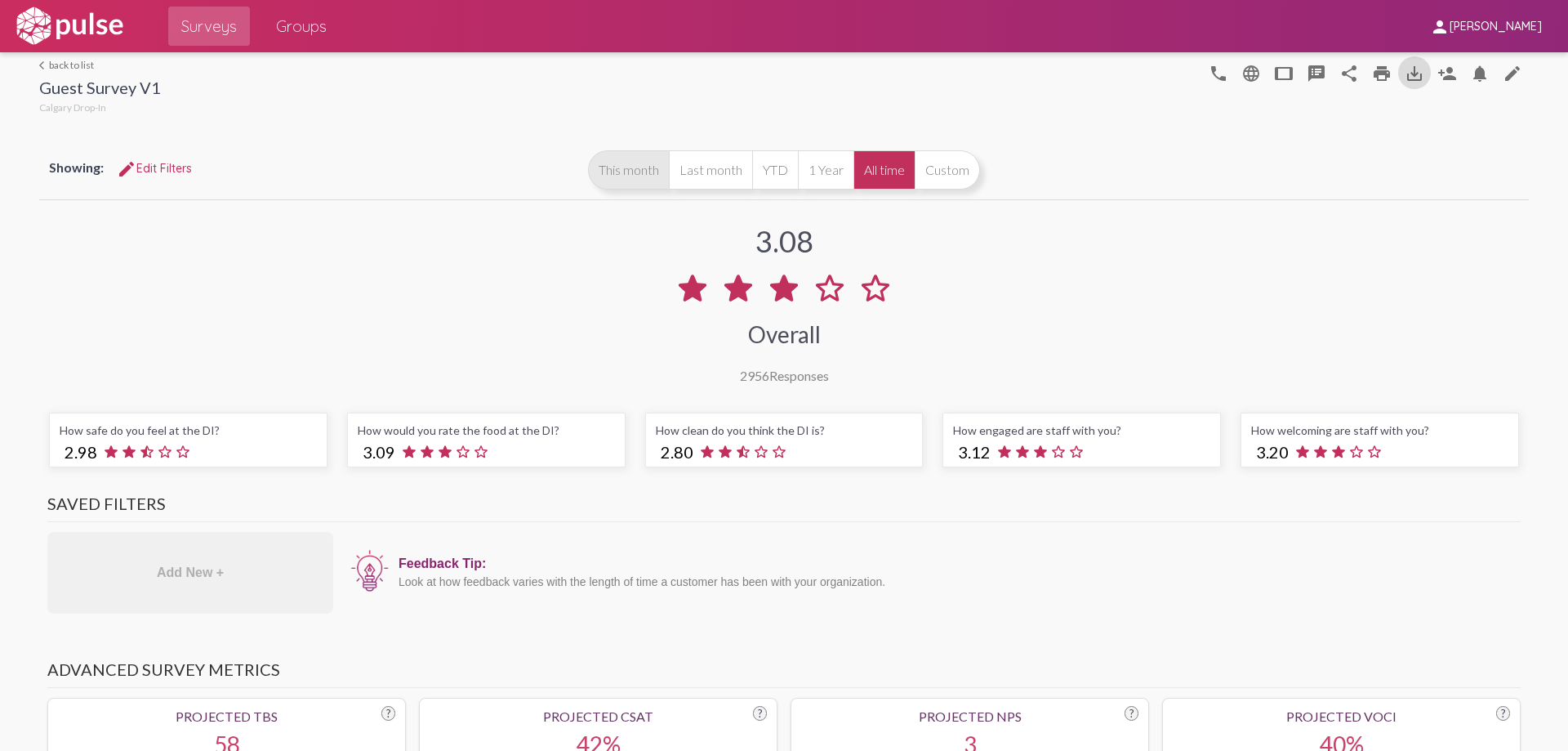
click at [621, 173] on button "This month" at bounding box center [628, 170] width 81 height 40
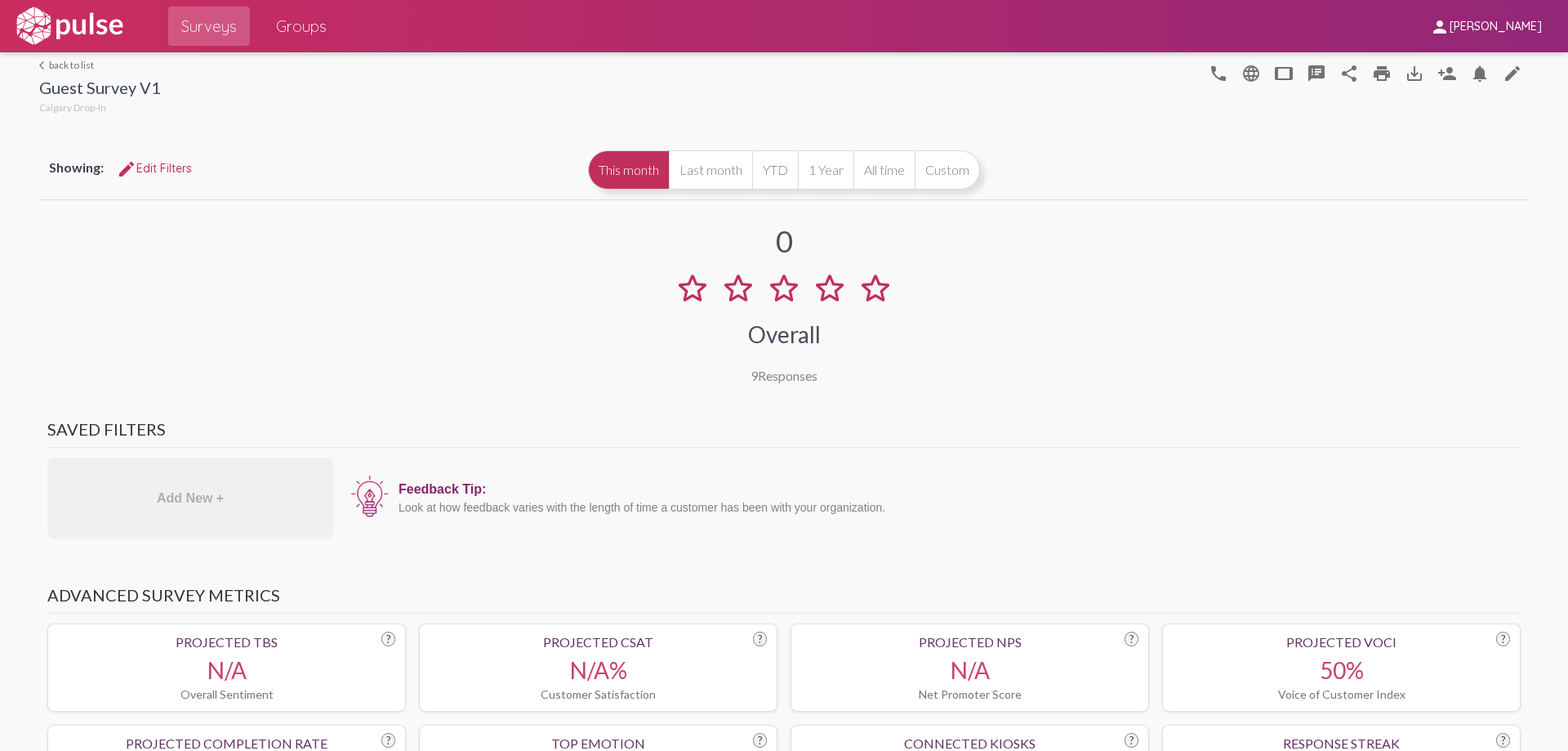
click at [143, 175] on span "edit Edit Filters" at bounding box center [155, 169] width 75 height 15
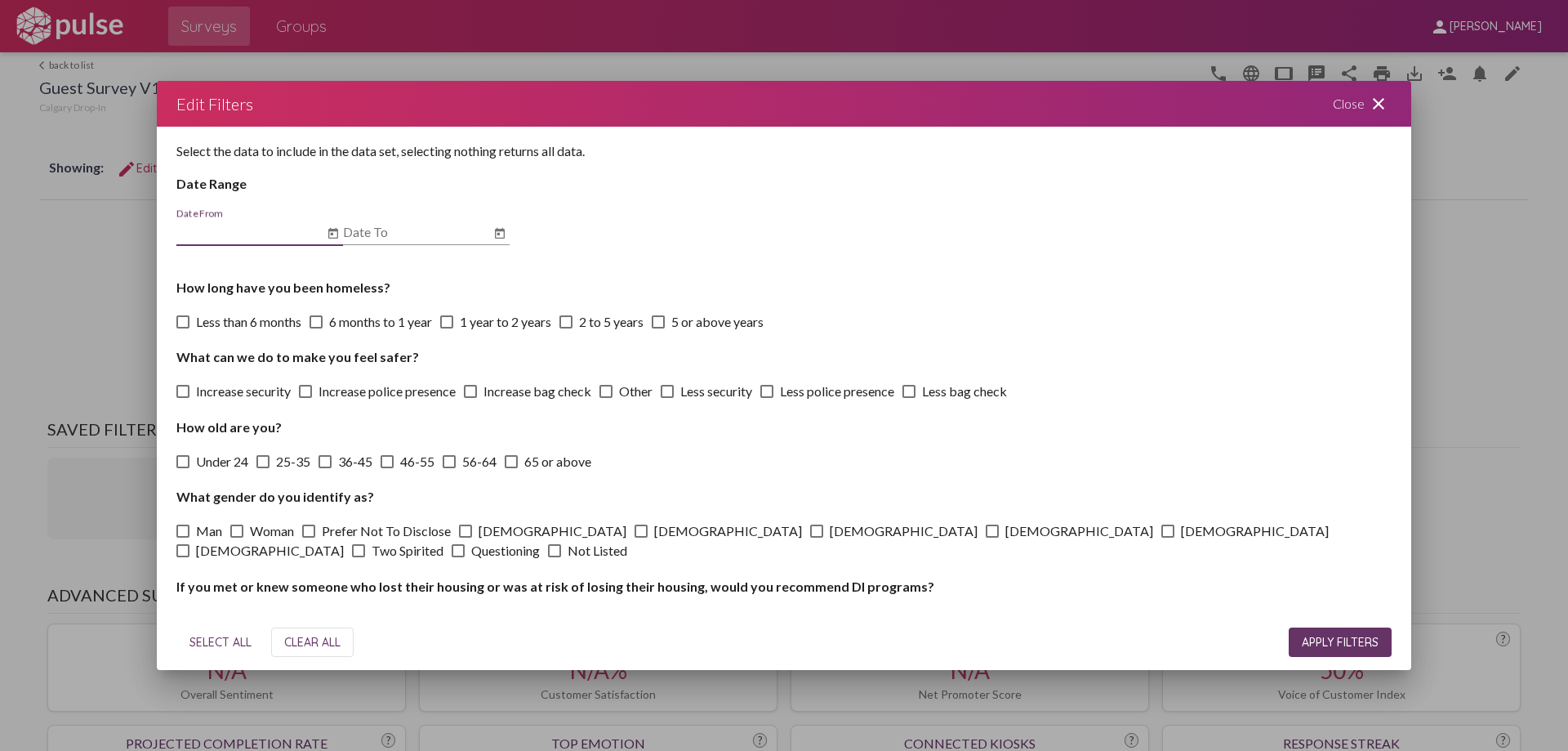
click at [325, 232] on button "Open calendar" at bounding box center [333, 233] width 20 height 20
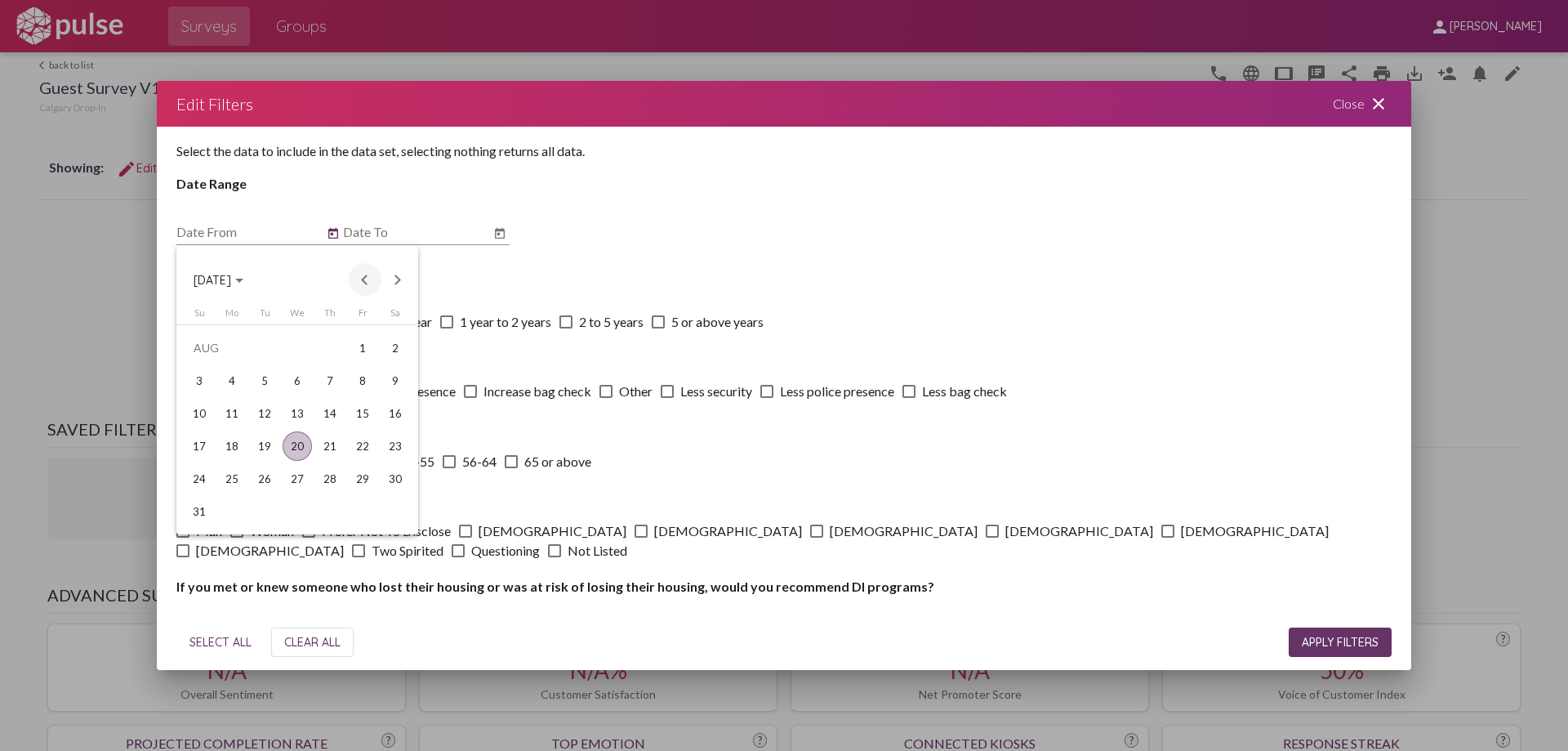
click at [360, 275] on button "Previous month" at bounding box center [365, 279] width 33 height 33
click at [266, 376] on div "1" at bounding box center [264, 380] width 29 height 29
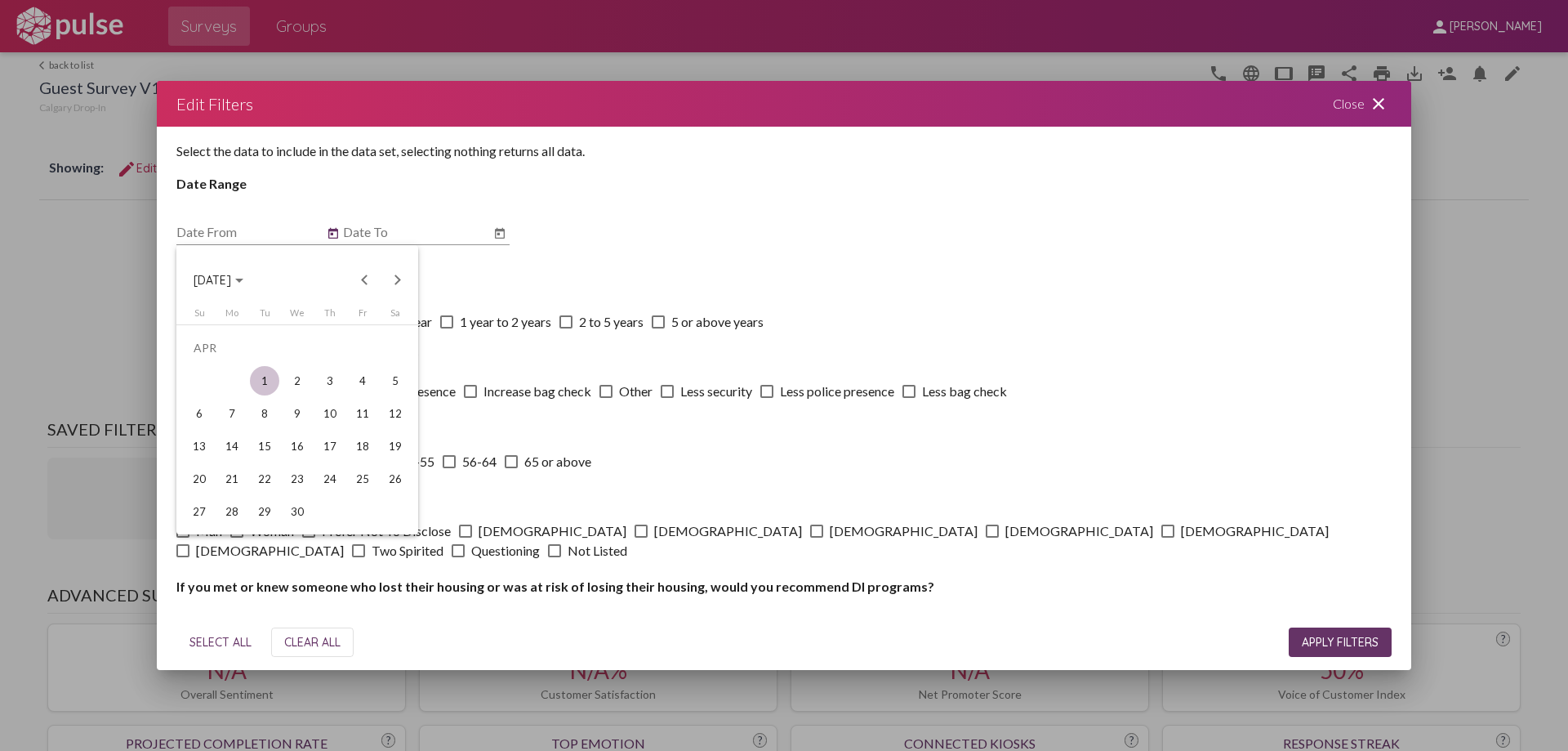
type input "4/1/2025"
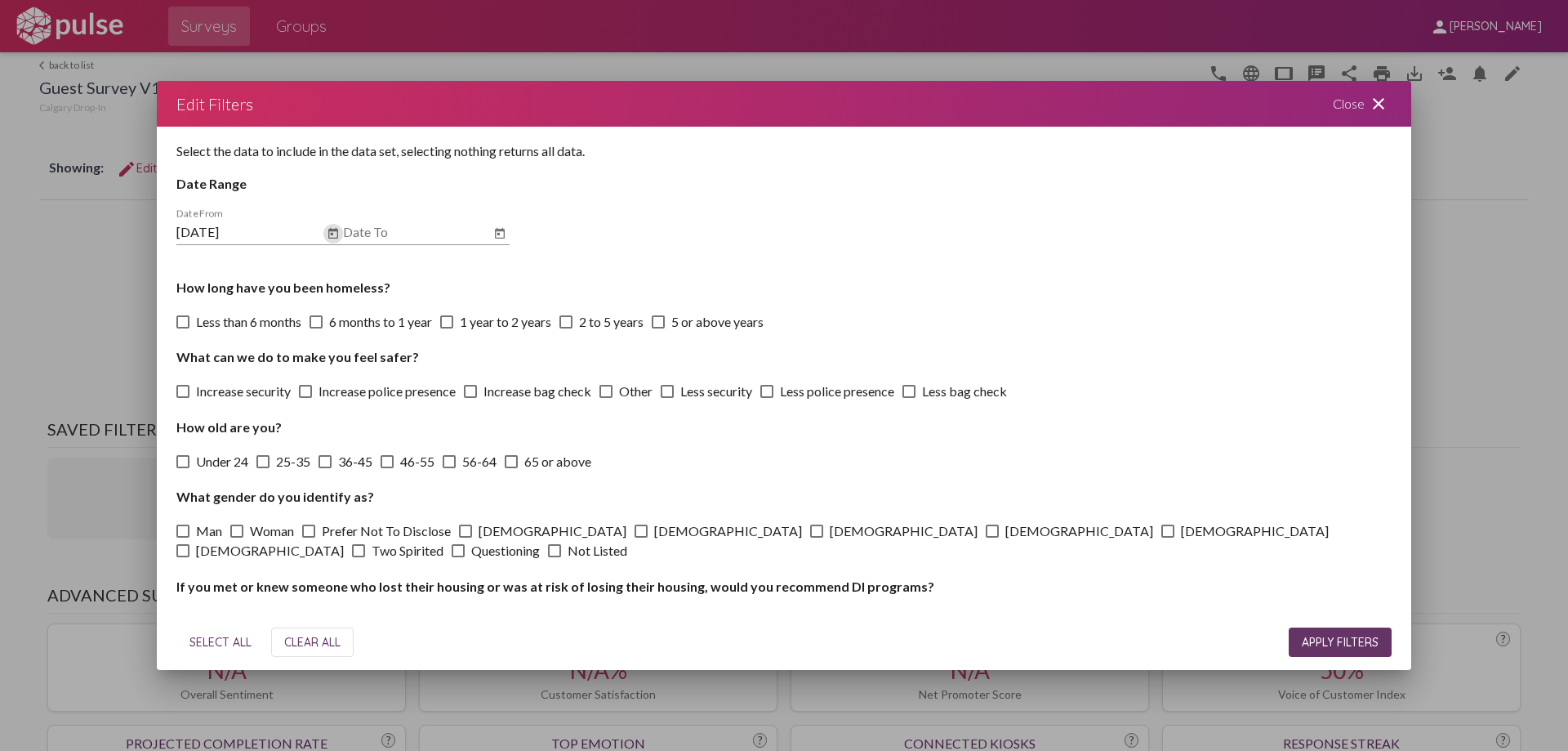
click at [502, 234] on icon "Open calendar" at bounding box center [500, 233] width 13 height 20
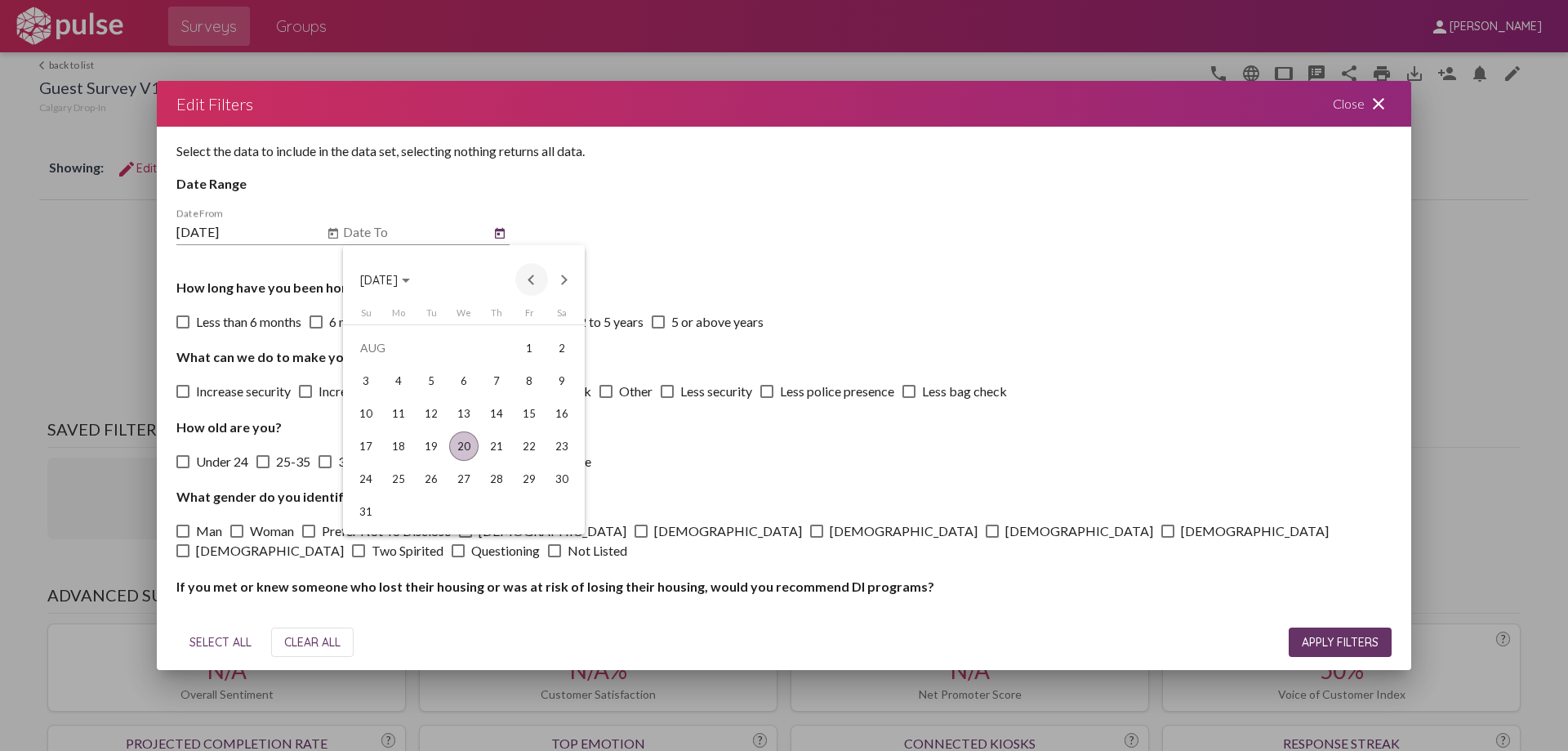
click at [532, 287] on button "Previous month" at bounding box center [531, 279] width 33 height 33
click at [495, 414] on div "12" at bounding box center [496, 412] width 29 height 29
type input "6/12/2025"
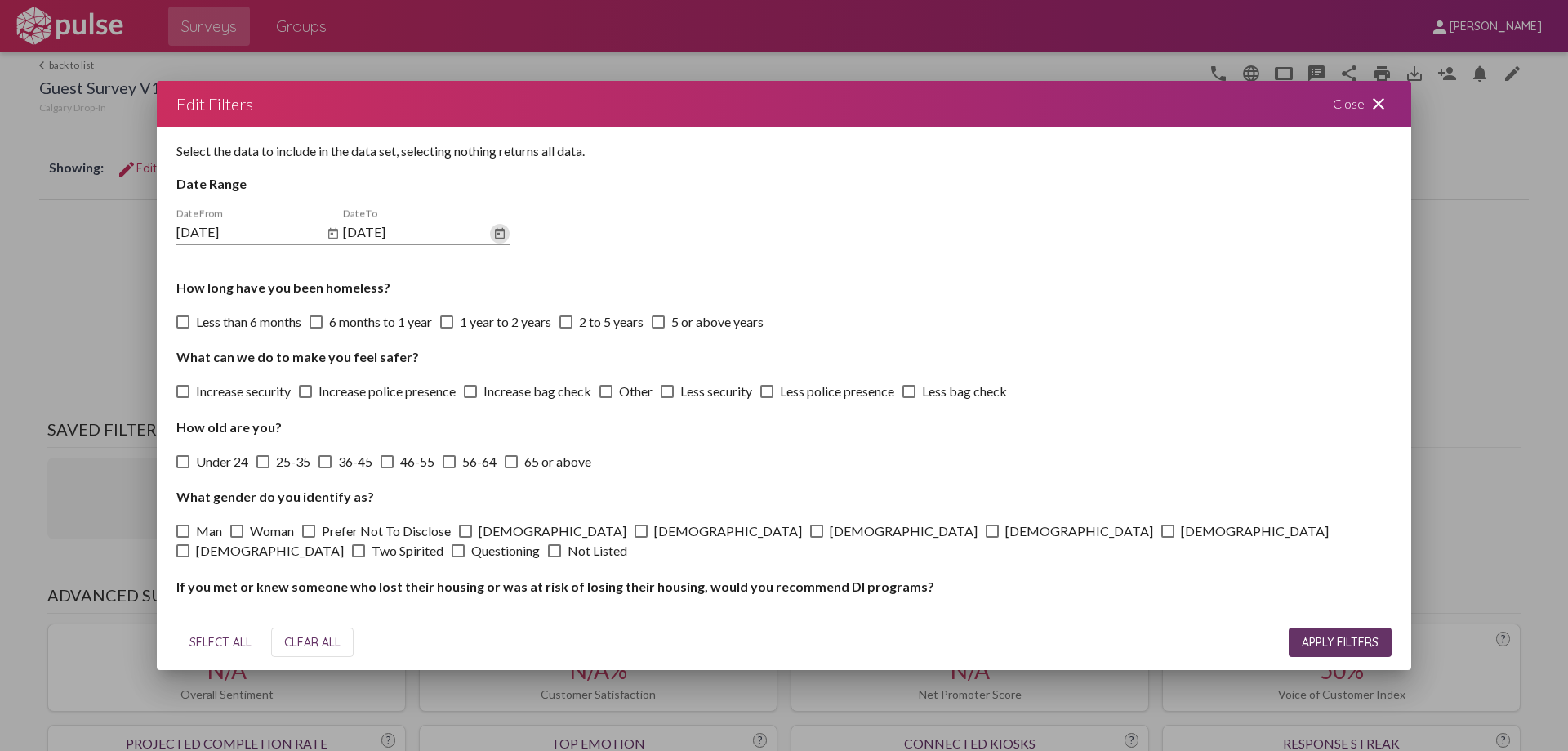
click at [1335, 639] on span "APPLY FILTERS" at bounding box center [1340, 643] width 76 height 15
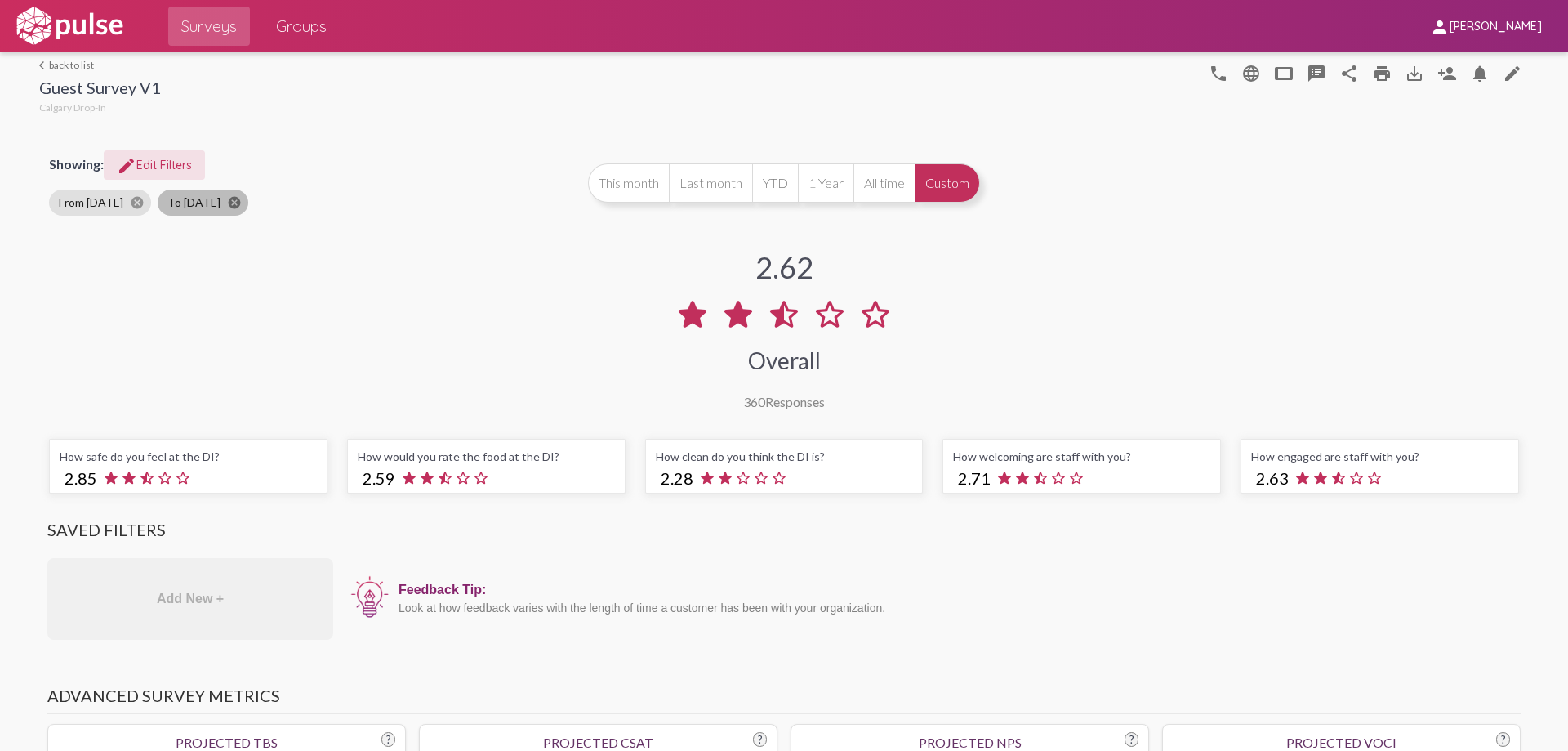
click at [237, 206] on mat-icon "cancel" at bounding box center [235, 203] width 15 height 15
click at [134, 203] on mat-icon "cancel" at bounding box center [138, 203] width 15 height 15
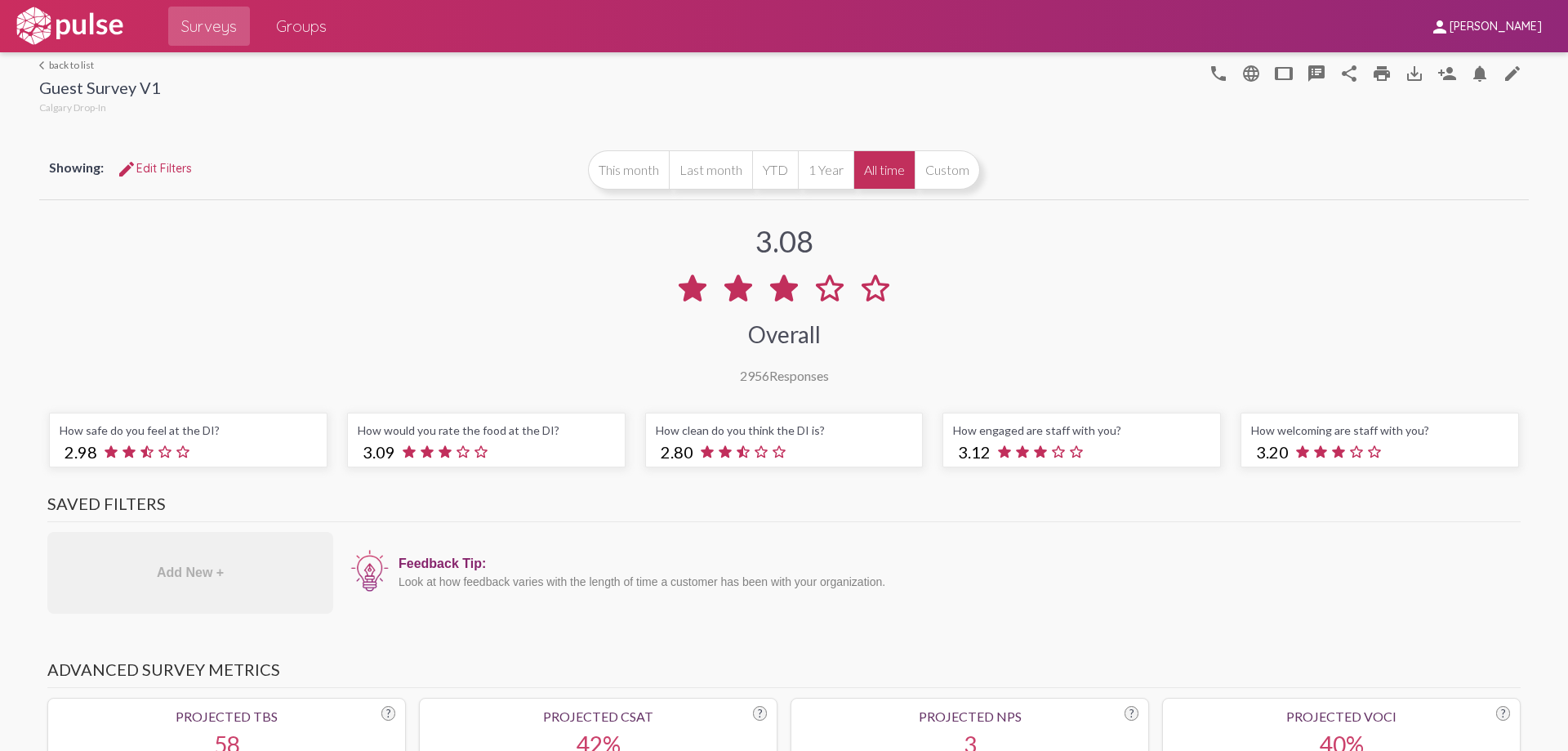
click at [153, 174] on span "edit Edit Filters" at bounding box center [155, 169] width 75 height 15
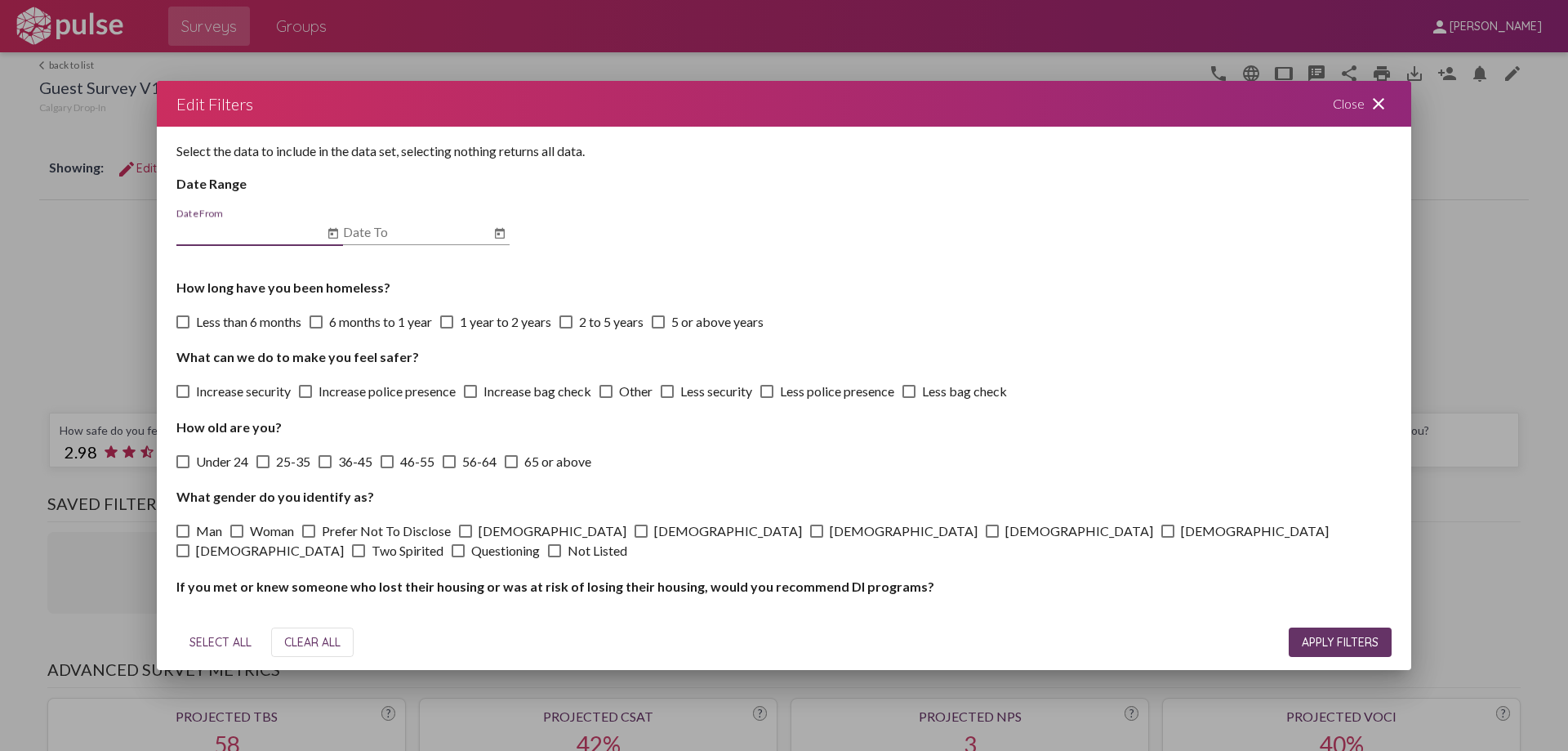
click at [327, 232] on icon "Open calendar" at bounding box center [333, 233] width 13 height 20
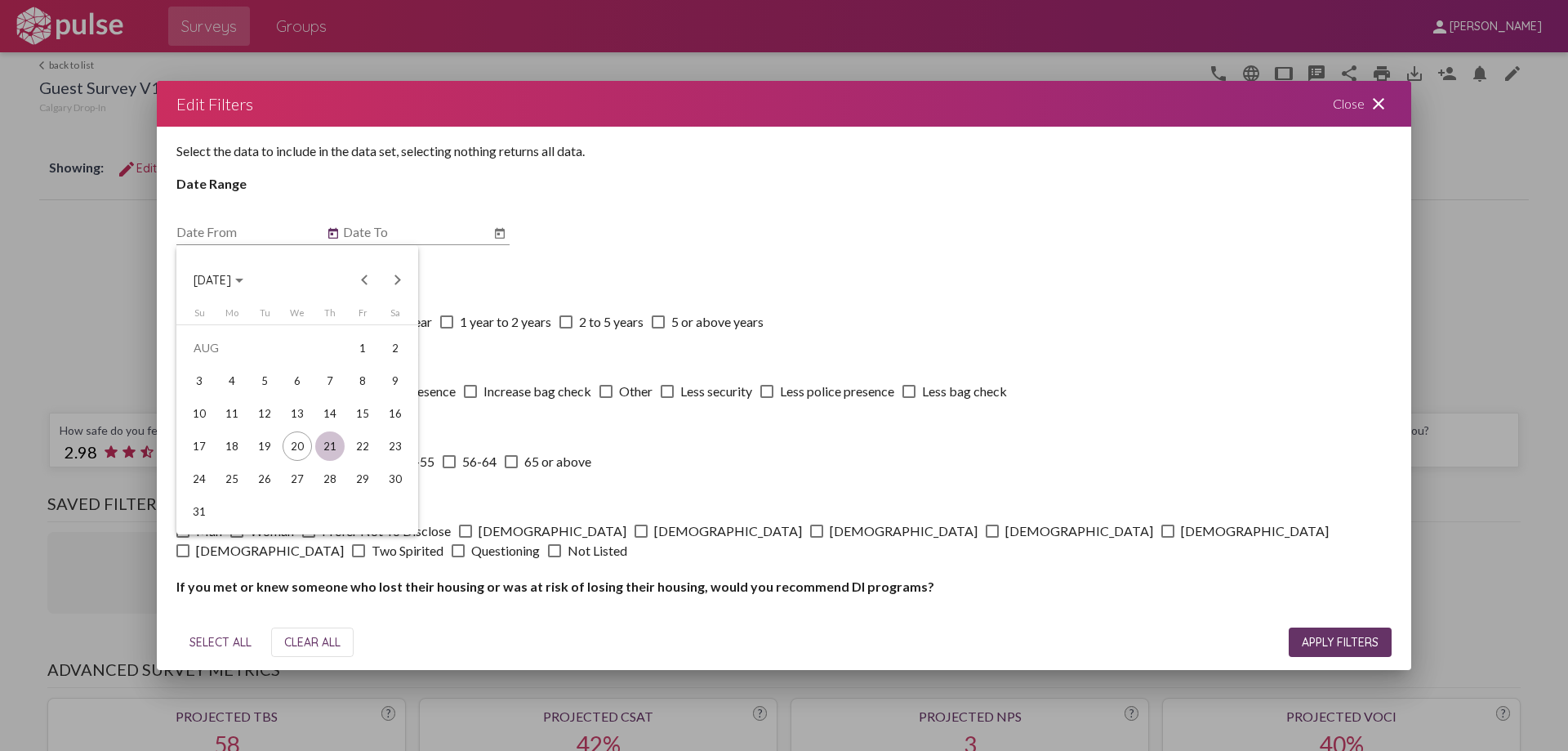
click at [333, 441] on div "21" at bounding box center [329, 445] width 29 height 29
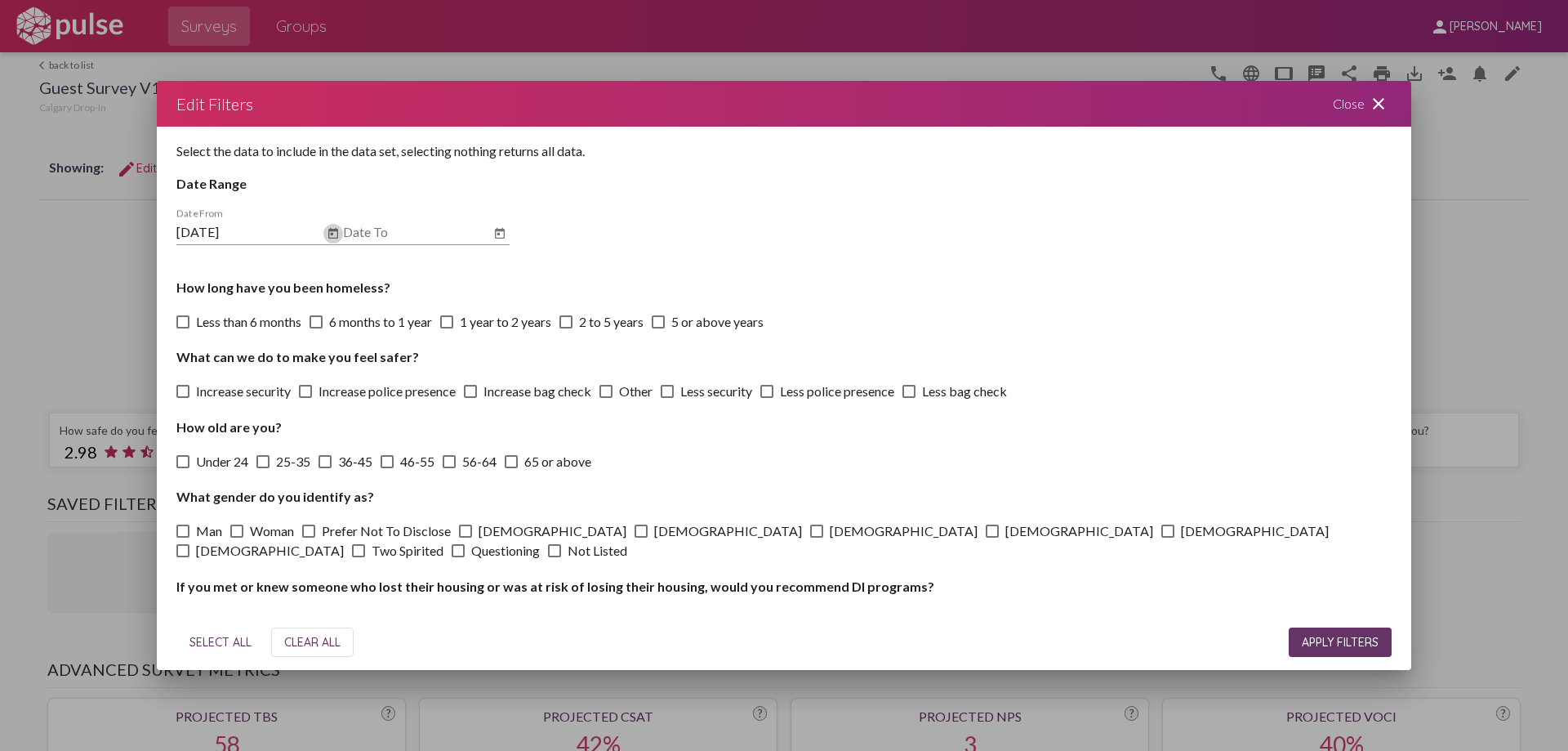
click at [332, 239] on icon "Open calendar" at bounding box center [333, 233] width 9 height 10
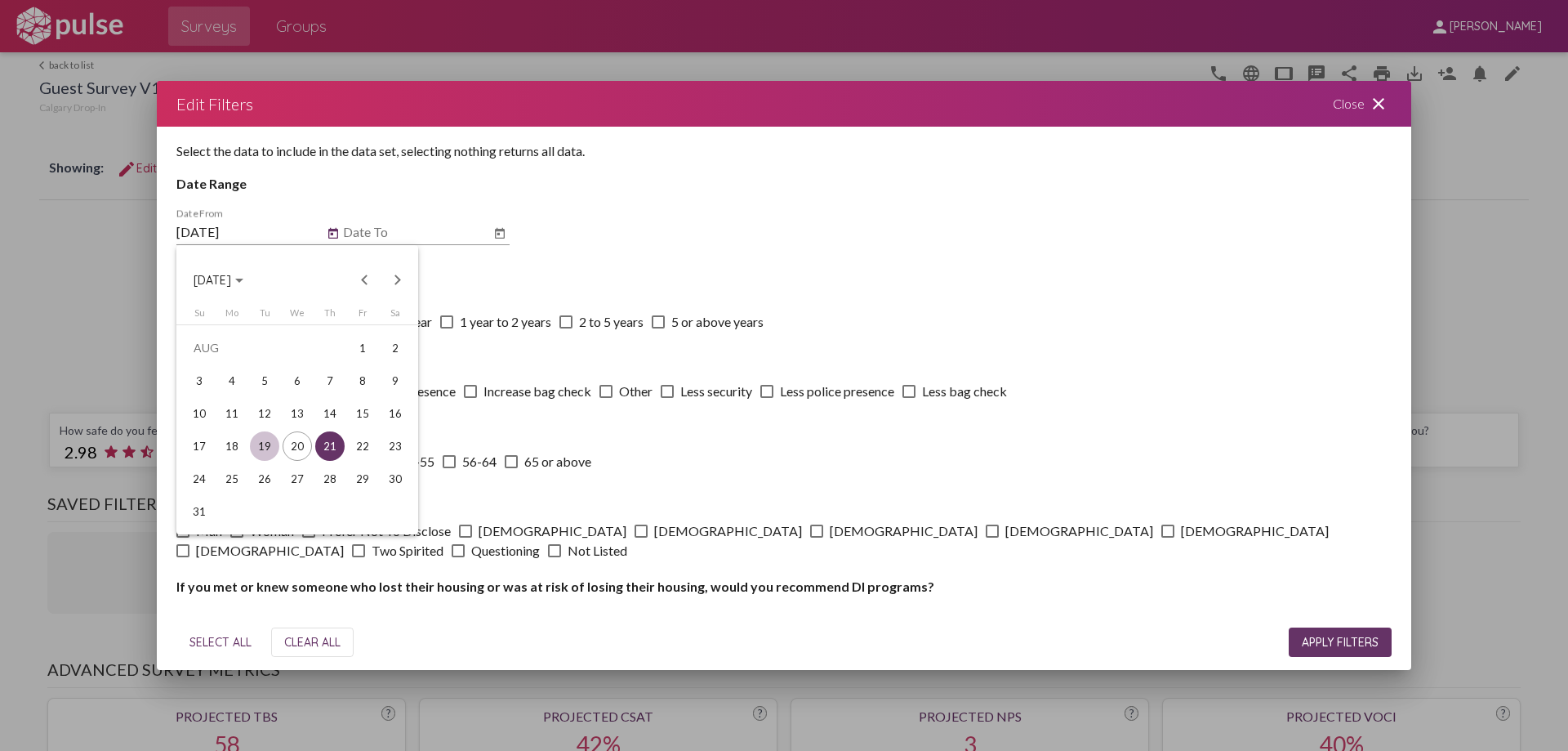
click at [259, 442] on div "19" at bounding box center [264, 445] width 29 height 29
type input "8/19/2025"
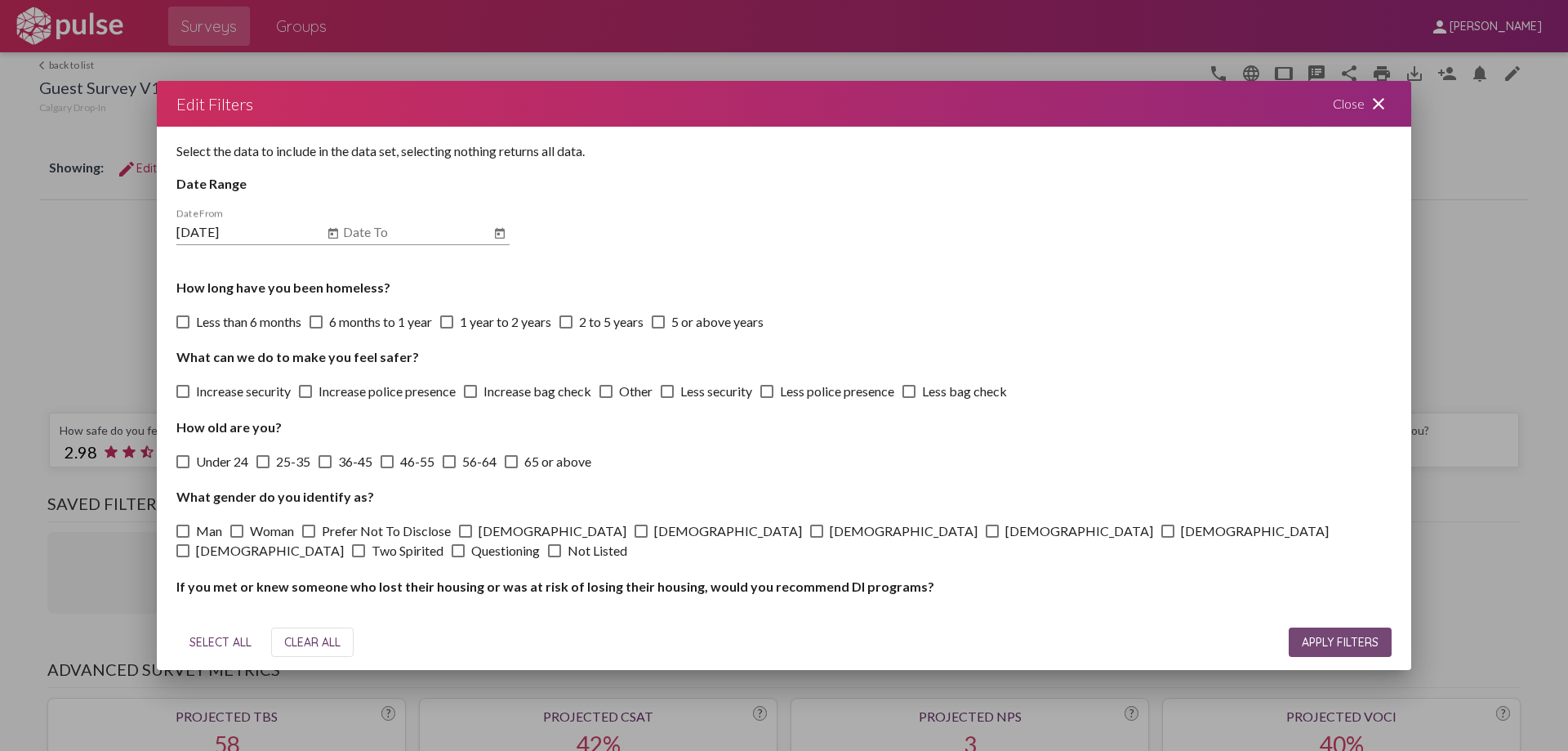
click at [1306, 642] on span "APPLY FILTERS" at bounding box center [1340, 643] width 76 height 15
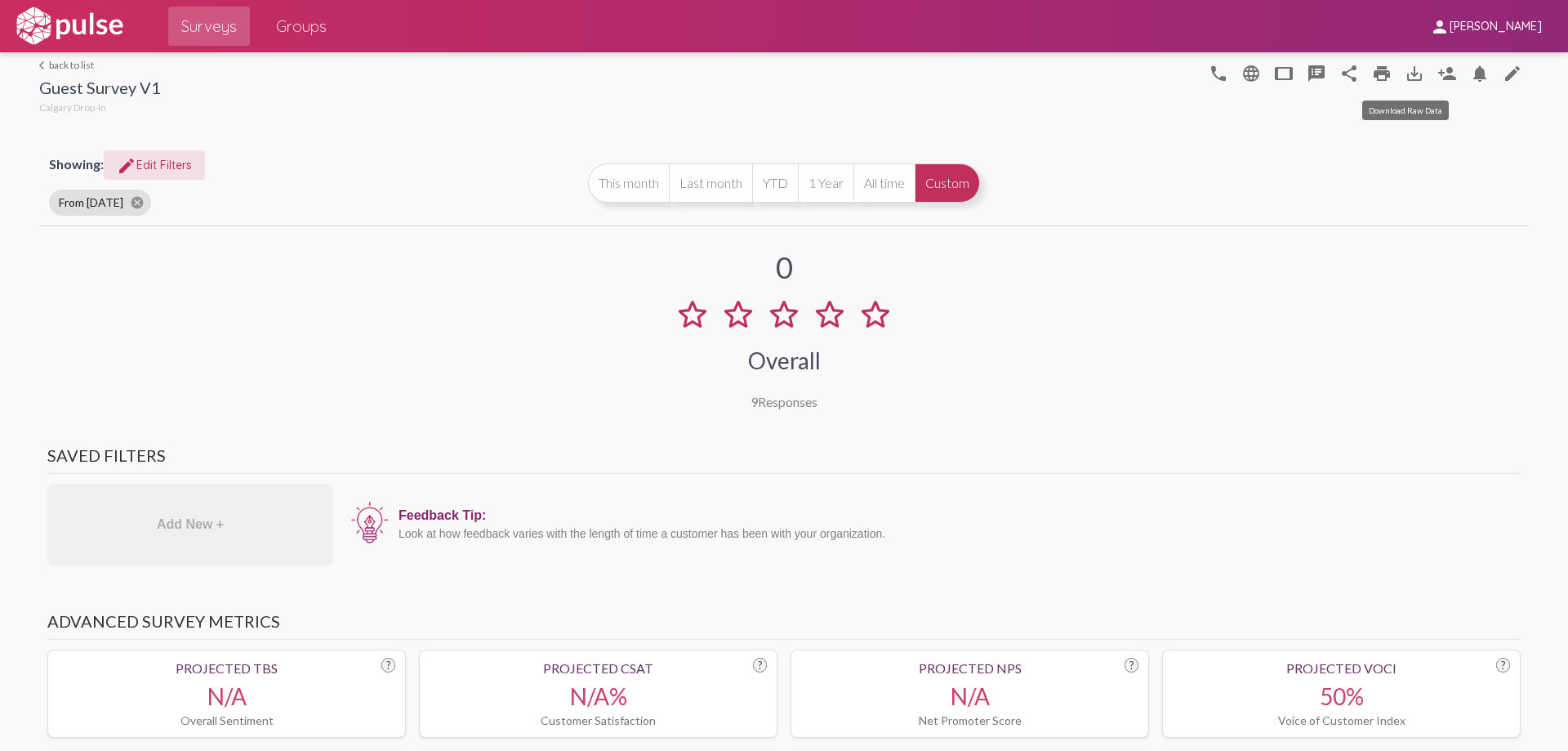
click at [1405, 79] on mat-icon "save_alt" at bounding box center [1414, 74] width 20 height 20
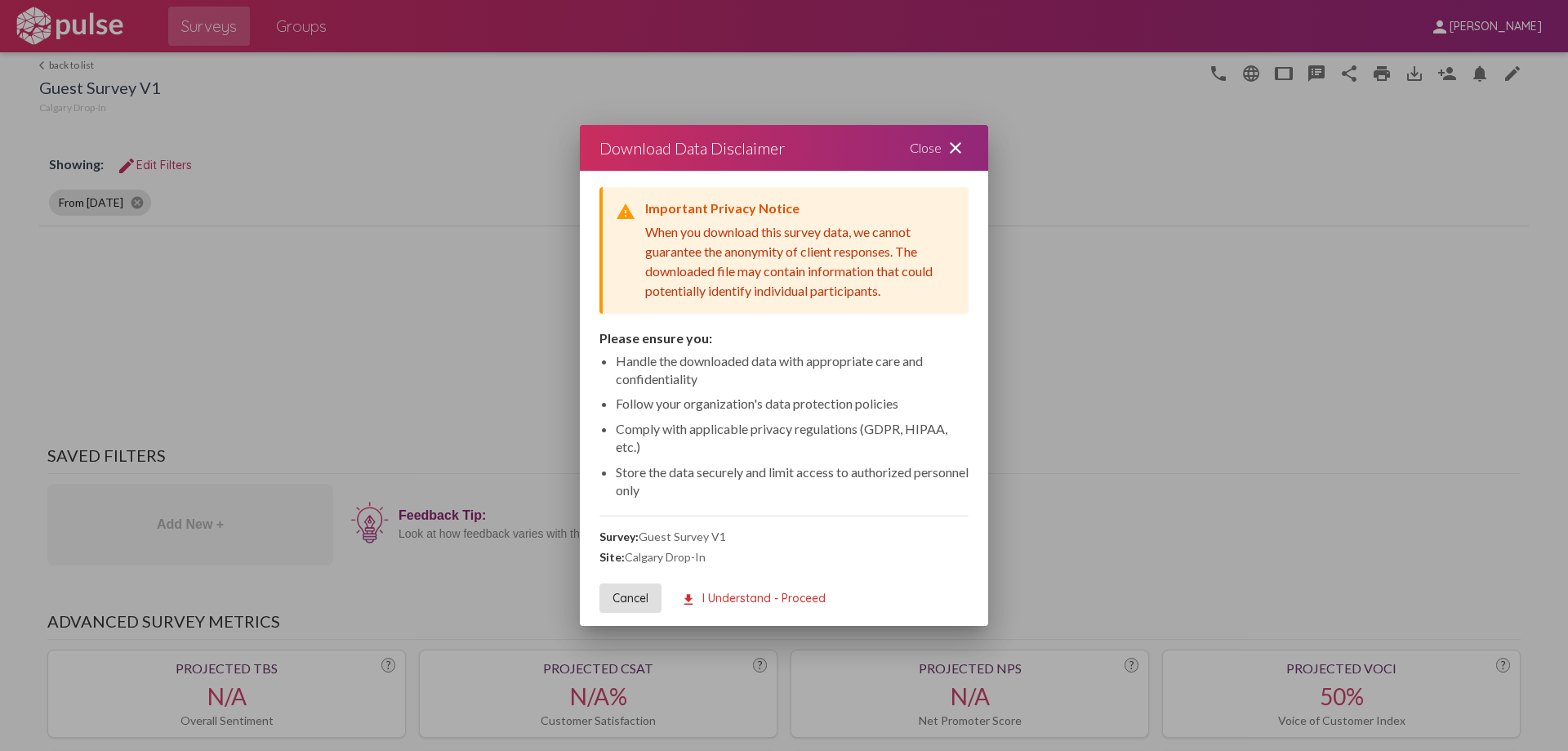
click at [755, 584] on button "download I Understand - Proceed" at bounding box center [753, 597] width 171 height 29
